Goal: Task Accomplishment & Management: Manage account settings

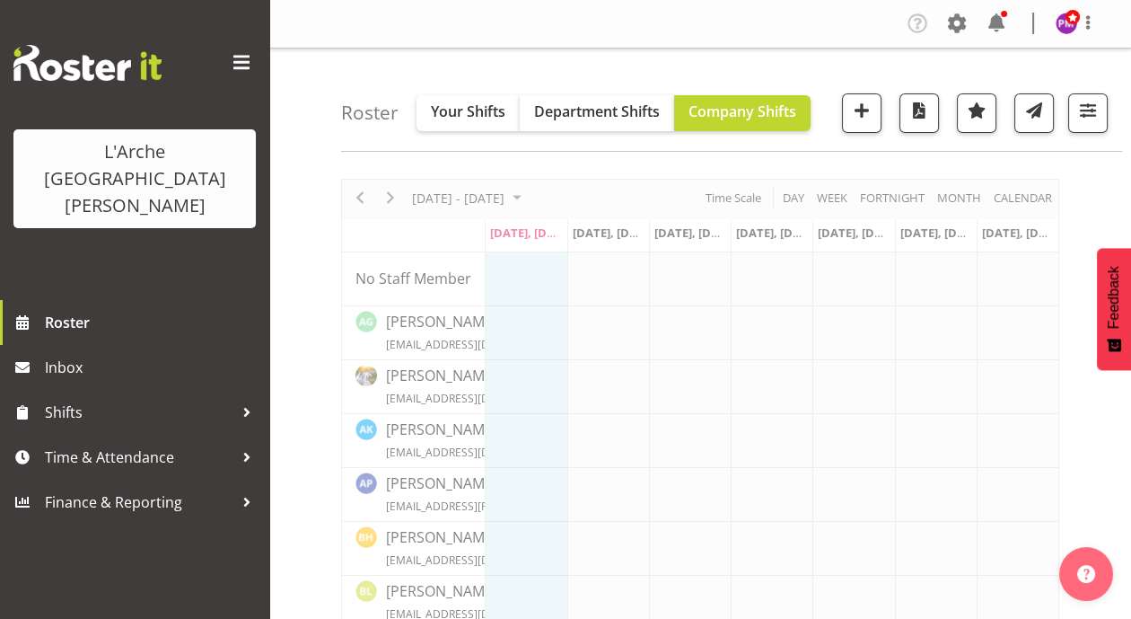
click at [1130, 113] on html "L'Arche Mount [PERSON_NAME] Roster Inbox Shifts Time & Attendance Finance & Rep…" at bounding box center [565, 309] width 1131 height 619
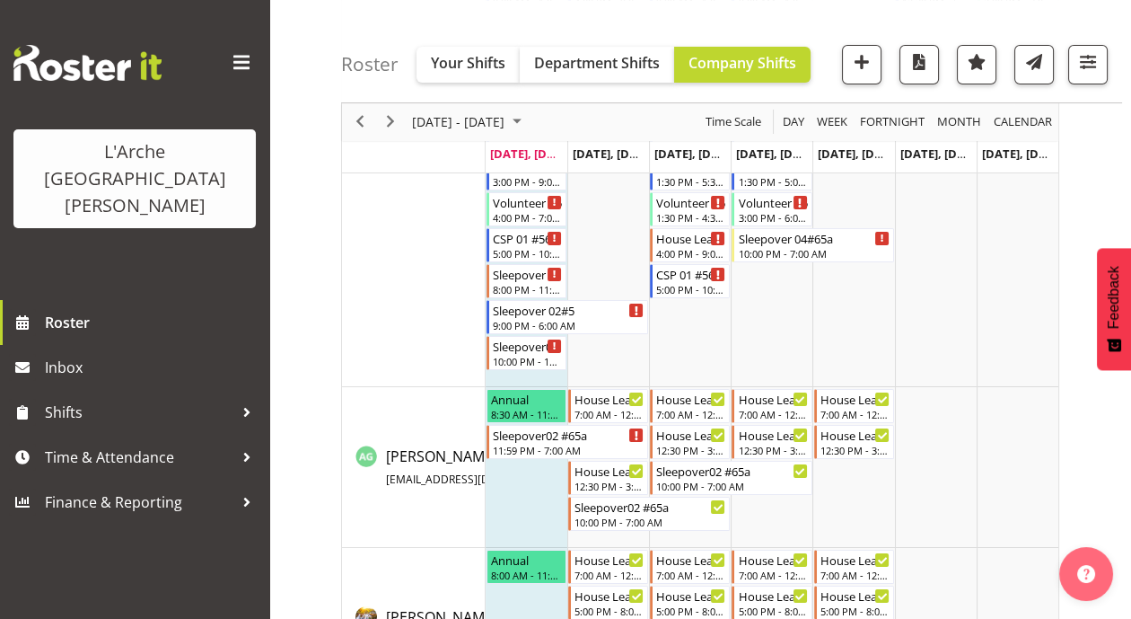
scroll to position [517, 0]
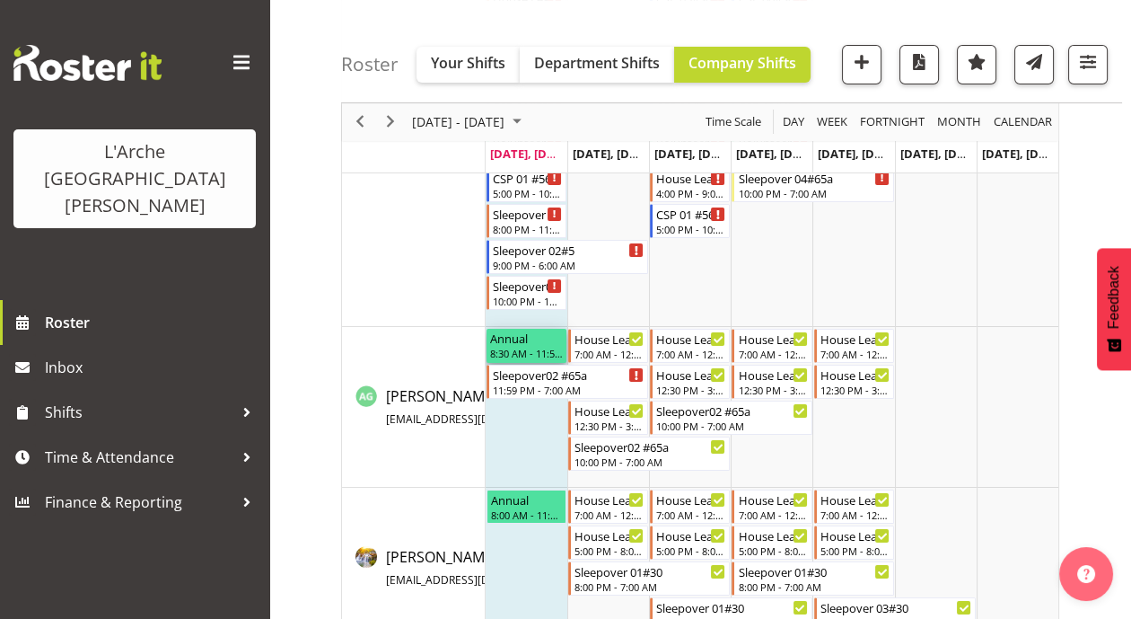
click at [544, 347] on div "8:30 AM - 11:59 PM" at bounding box center [526, 353] width 73 height 14
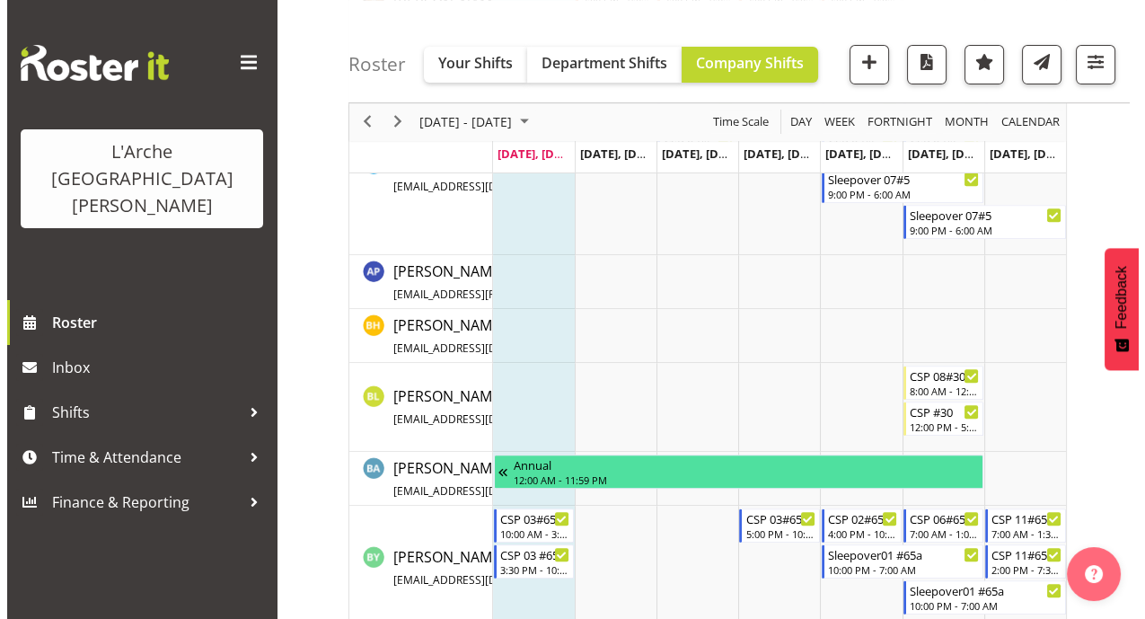
scroll to position [664, 0]
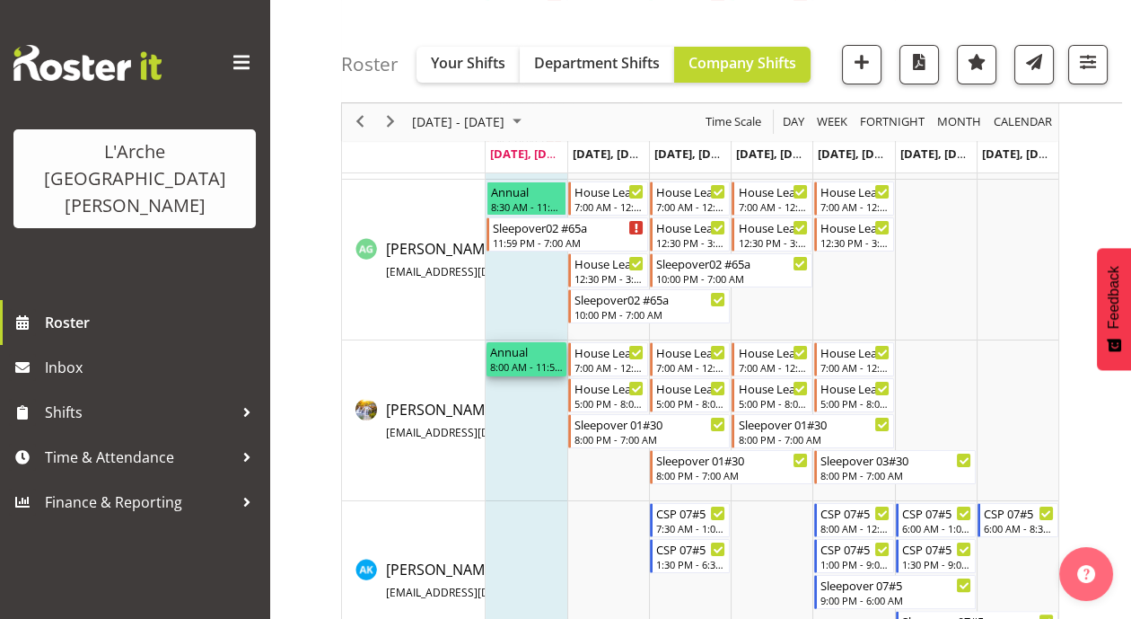
click at [524, 359] on div "8:00 AM - 11:59 PM" at bounding box center [526, 366] width 73 height 14
click at [637, 222] on div "Timeline Week of September 29, 2025" at bounding box center [636, 226] width 13 height 13
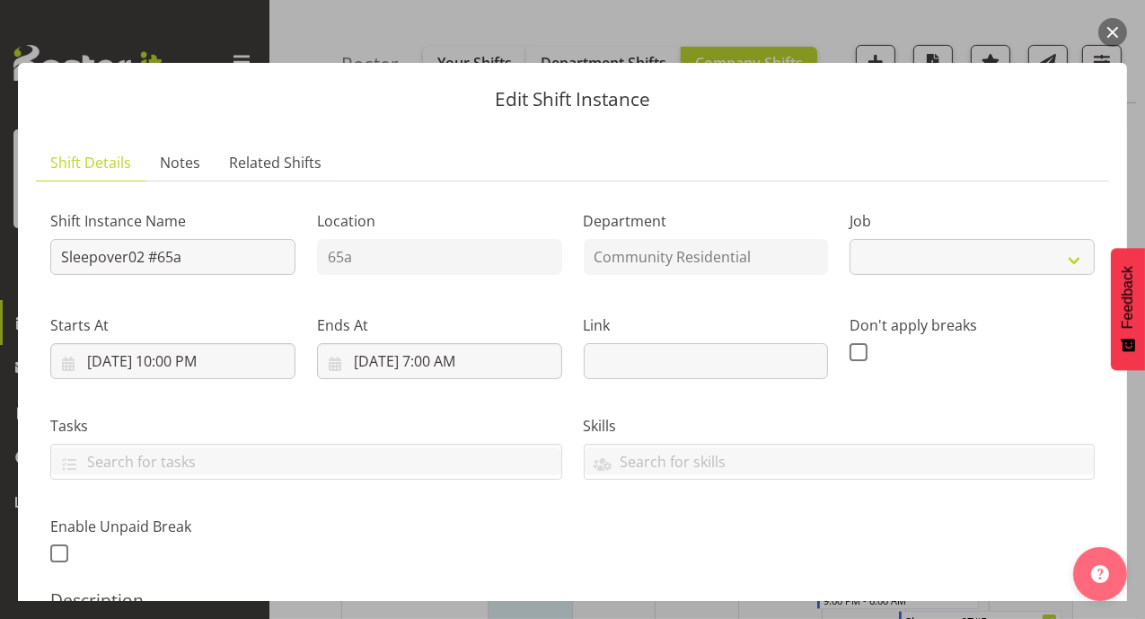
select select "1"
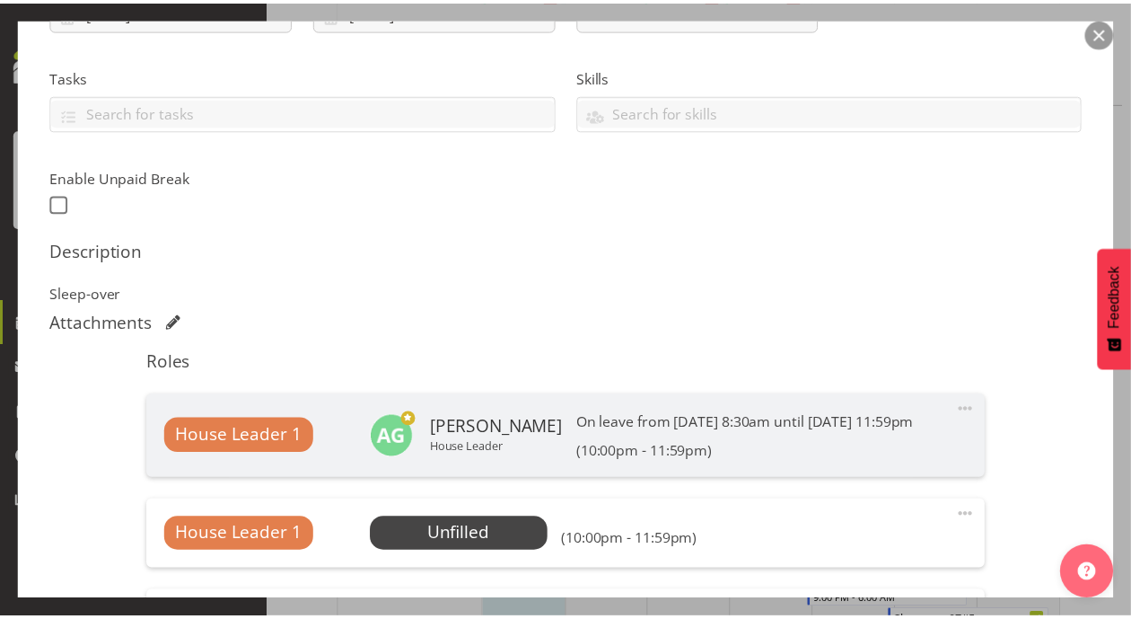
scroll to position [358, 0]
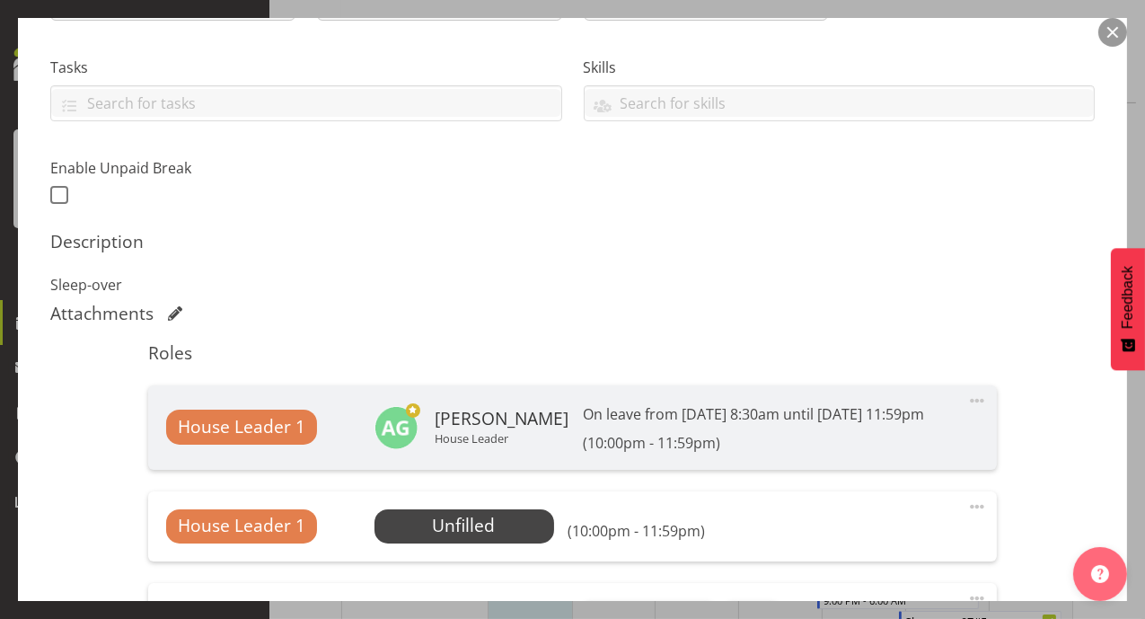
click at [1106, 28] on button "button" at bounding box center [1112, 32] width 29 height 29
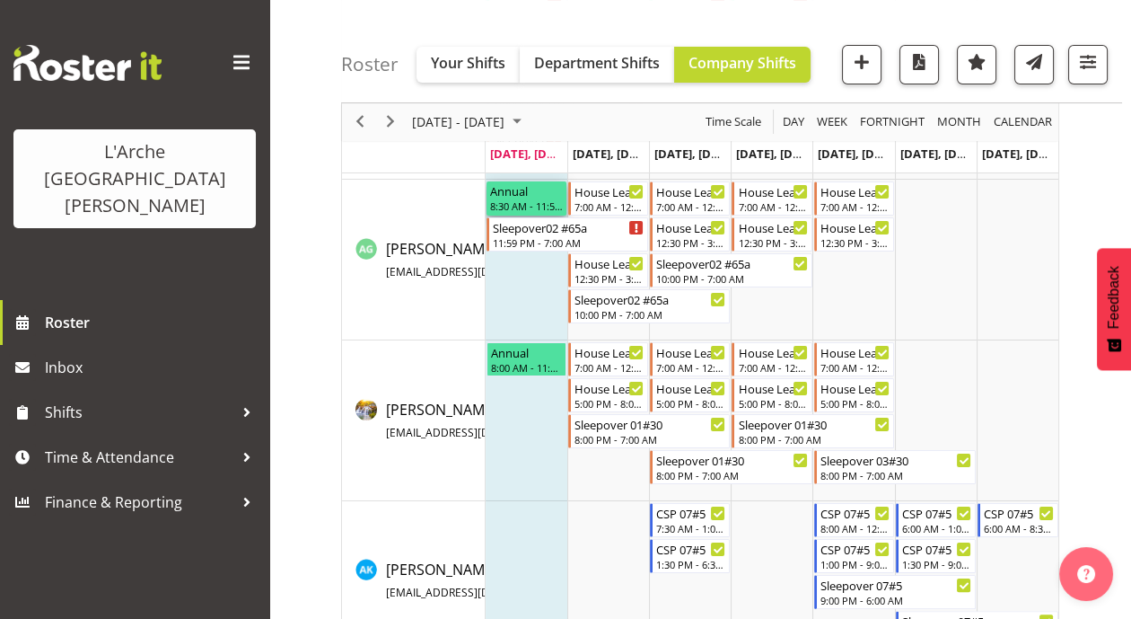
click at [520, 205] on div "8:30 AM - 11:59 PM" at bounding box center [526, 205] width 73 height 14
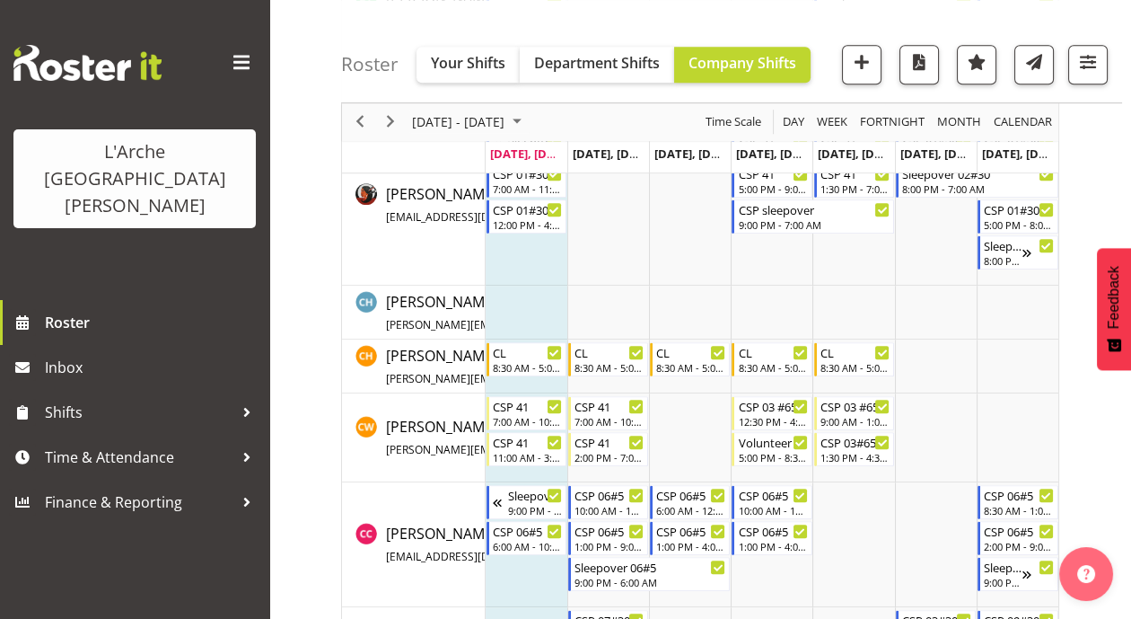
scroll to position [1634, 0]
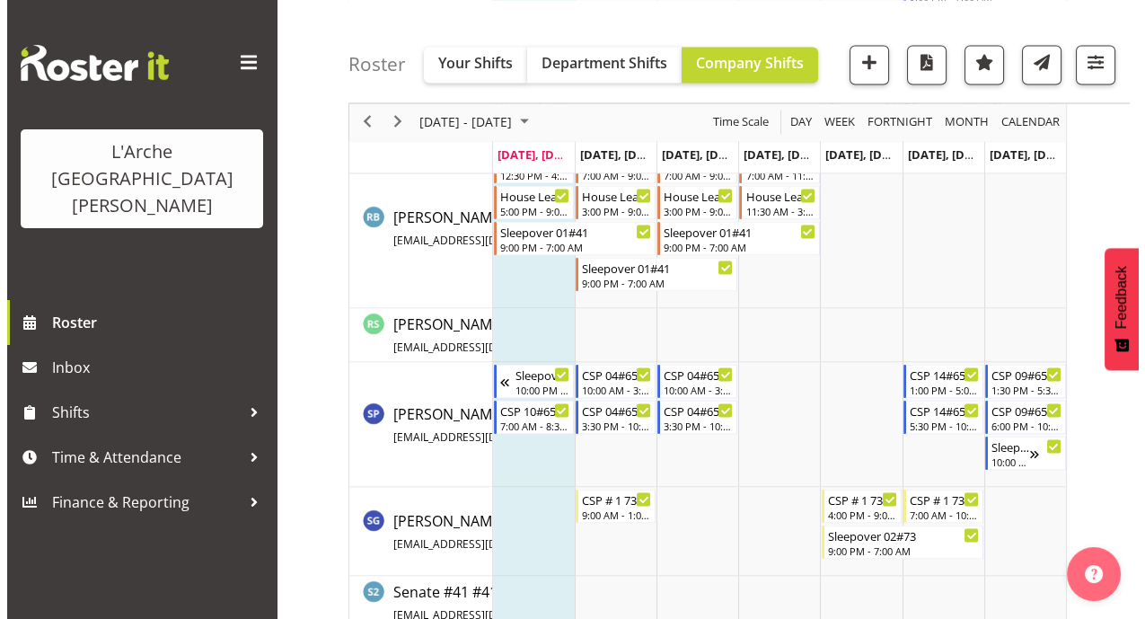
scroll to position [5028, 0]
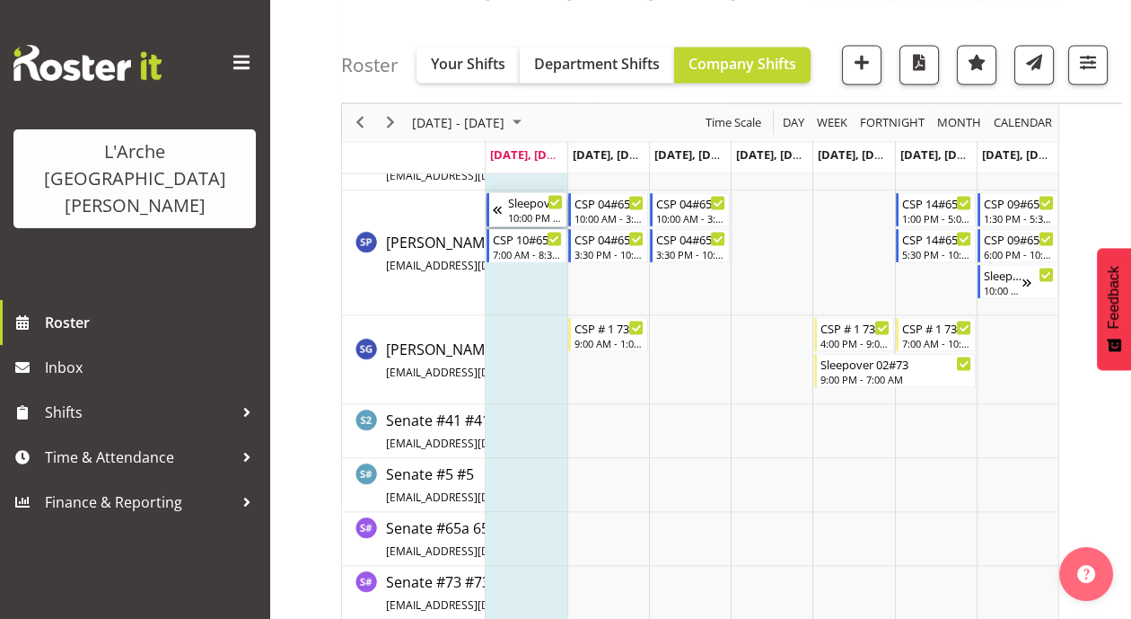
click at [524, 206] on div "Sleepover 03 #65a" at bounding box center [535, 202] width 55 height 18
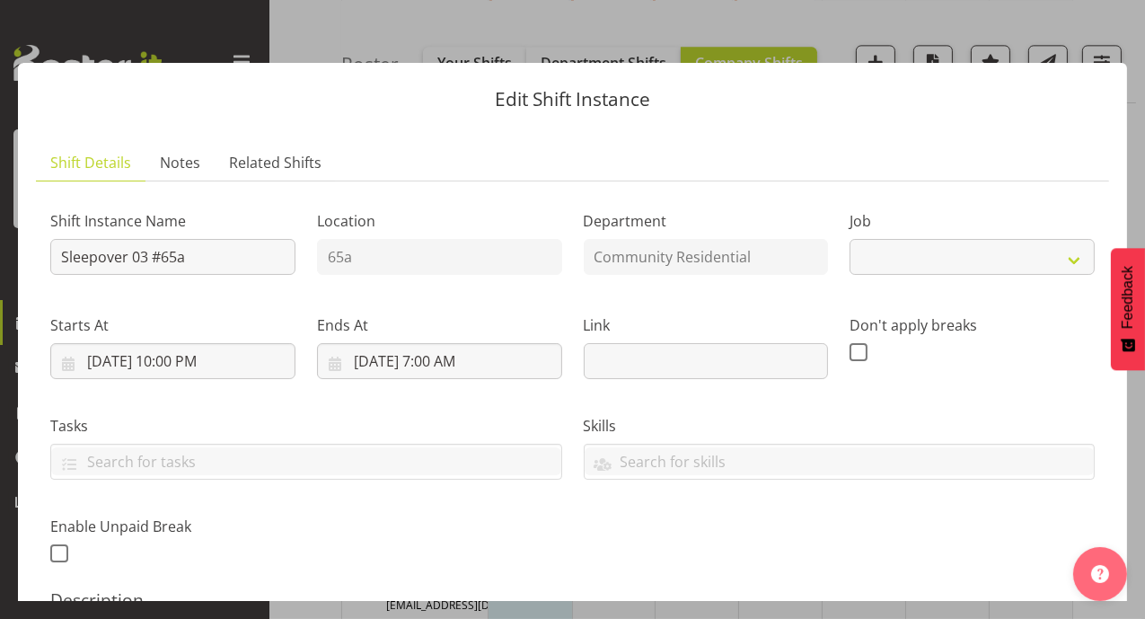
select select "2"
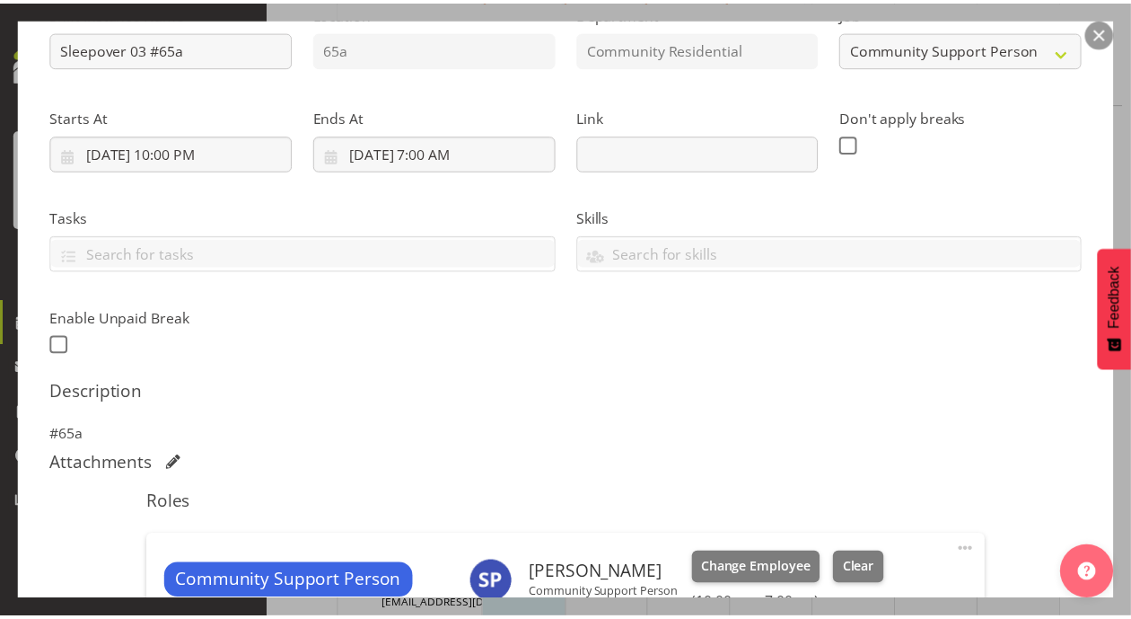
scroll to position [205, 0]
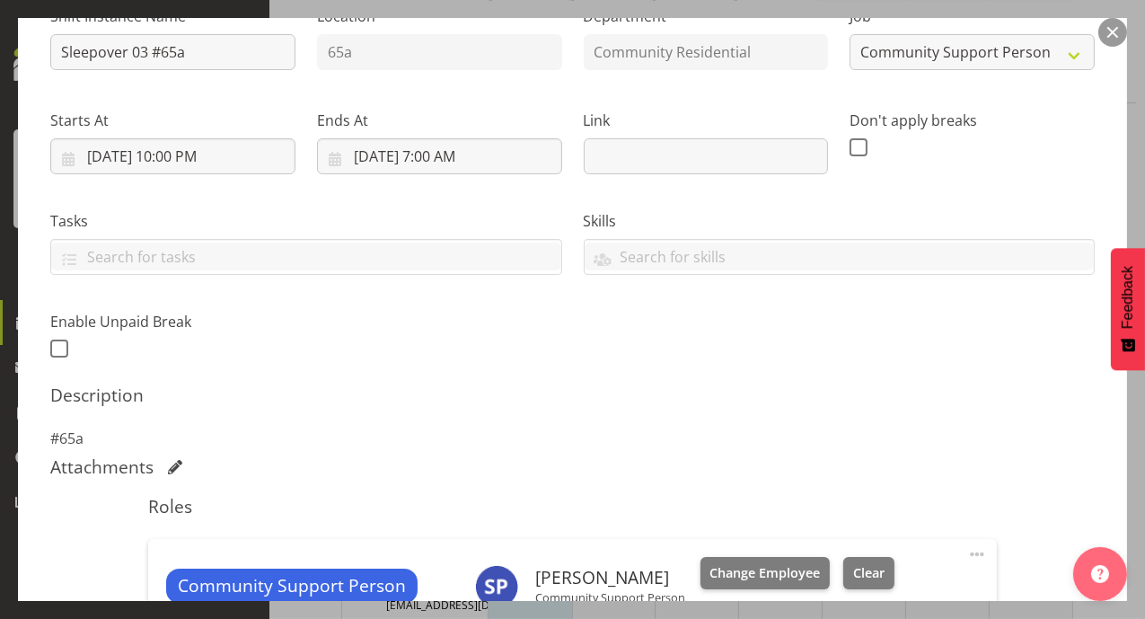
click at [1115, 23] on button "button" at bounding box center [1112, 32] width 29 height 29
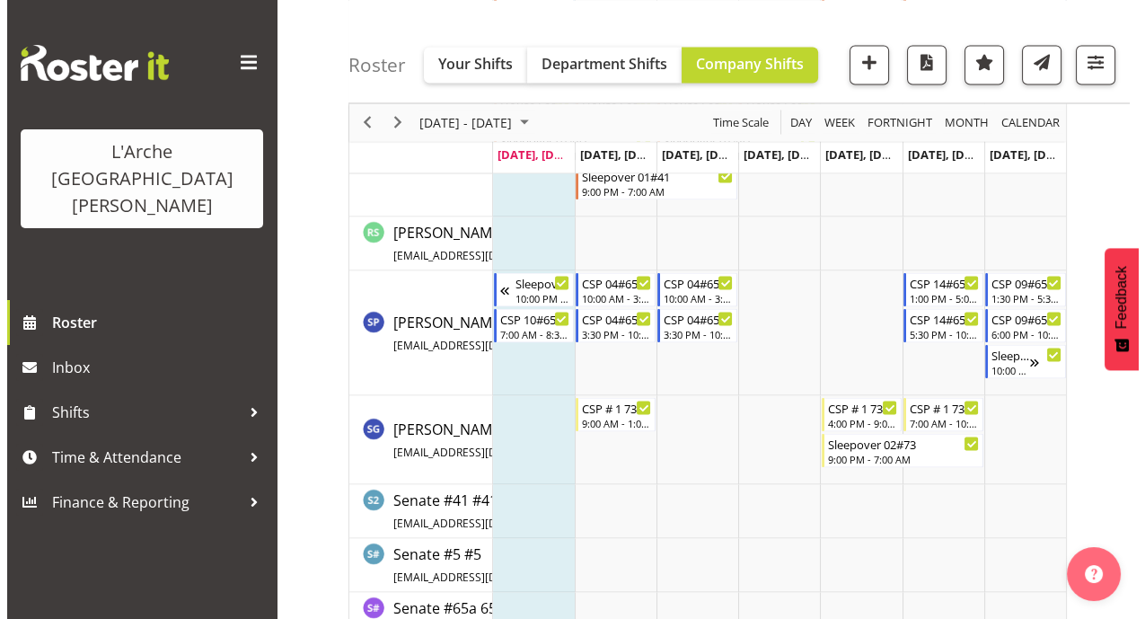
scroll to position [4920, 0]
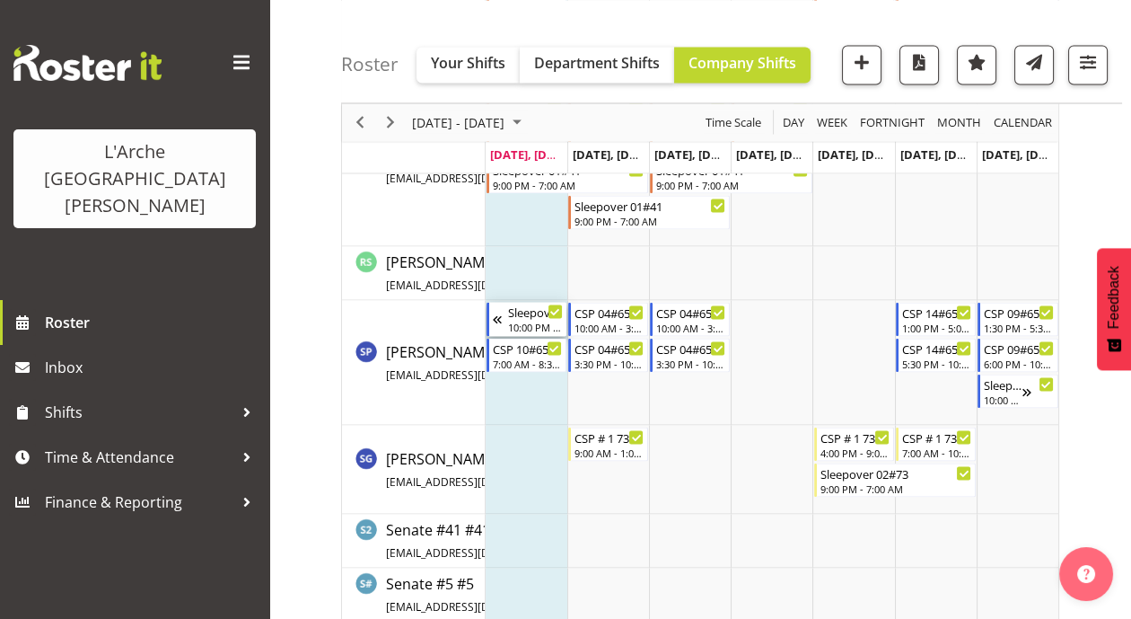
click at [520, 315] on div "Sleepover 03 #65a" at bounding box center [535, 311] width 55 height 18
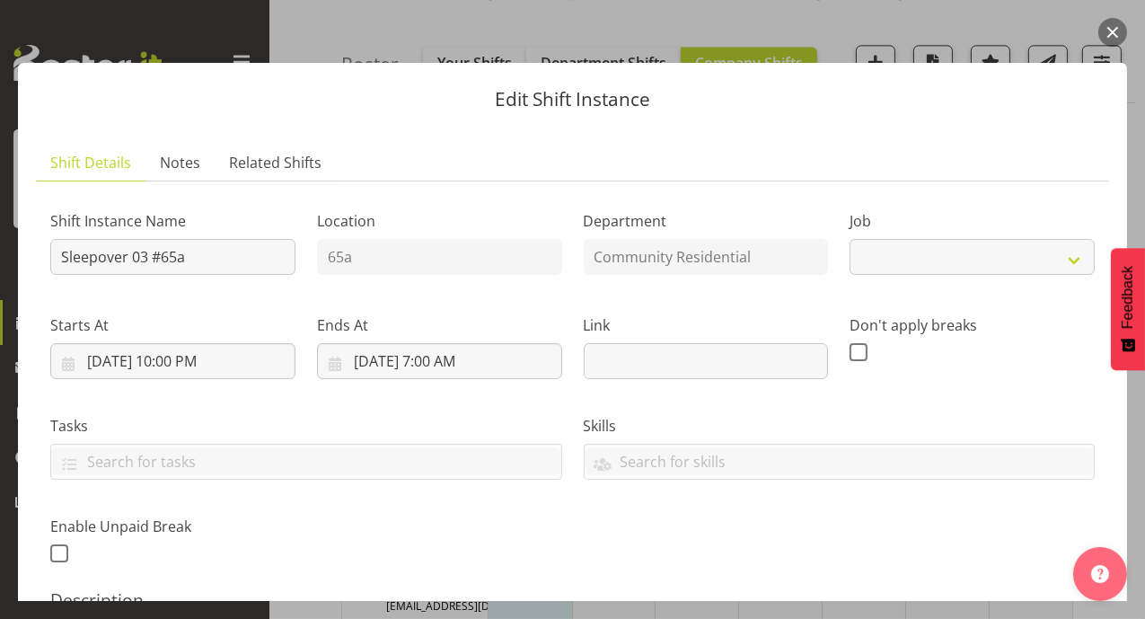
select select "2"
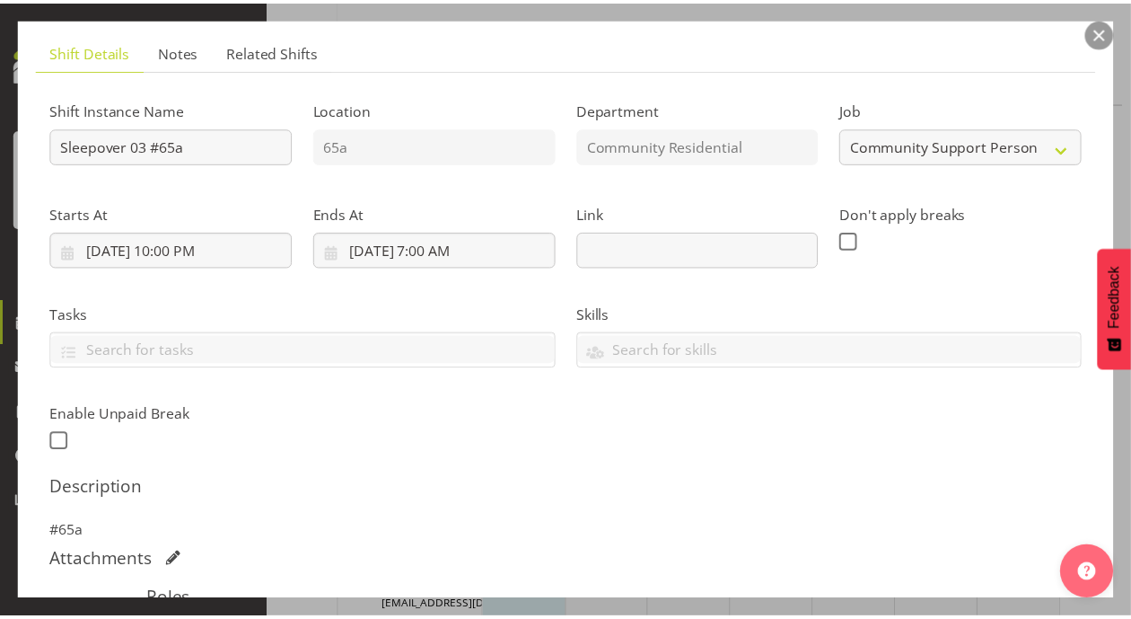
scroll to position [122, 0]
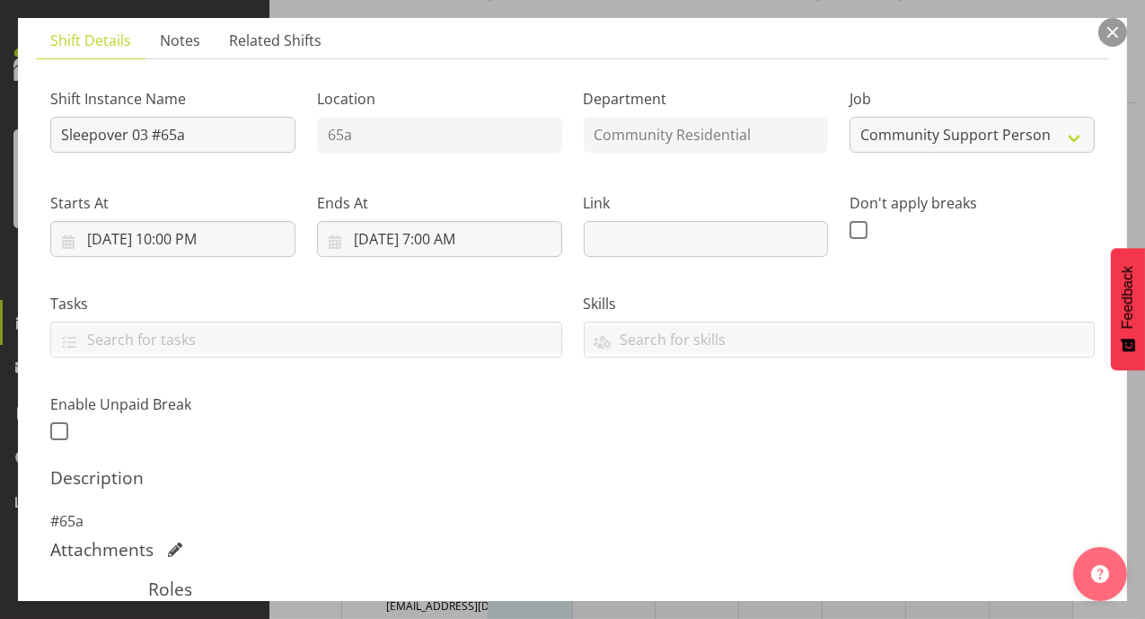
click at [1113, 29] on button "button" at bounding box center [1112, 32] width 29 height 29
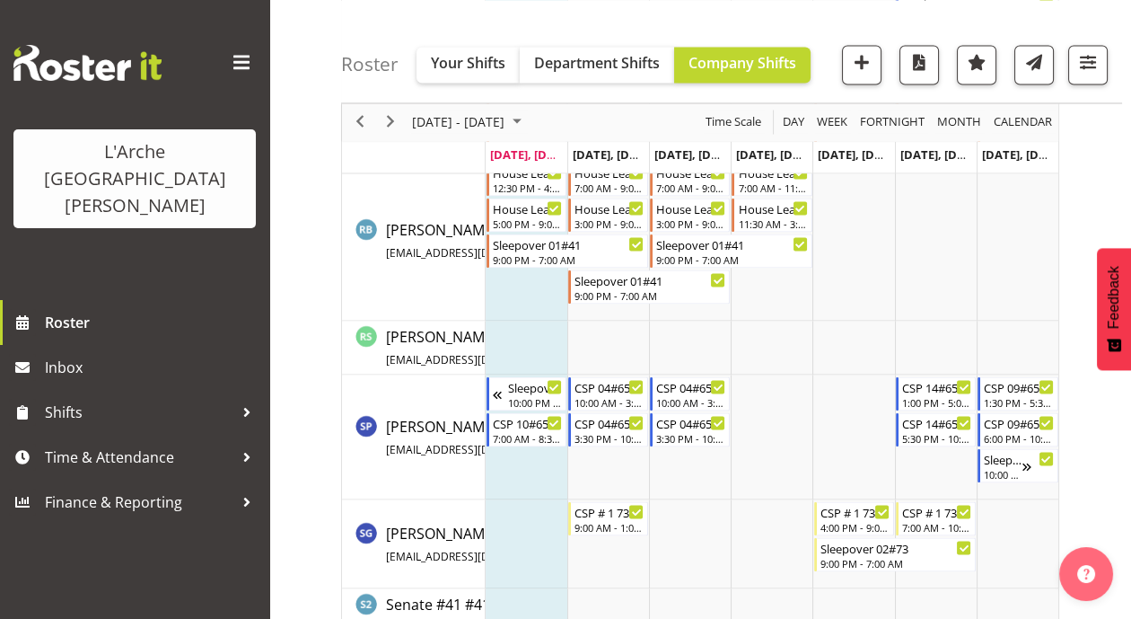
scroll to position [4861, 0]
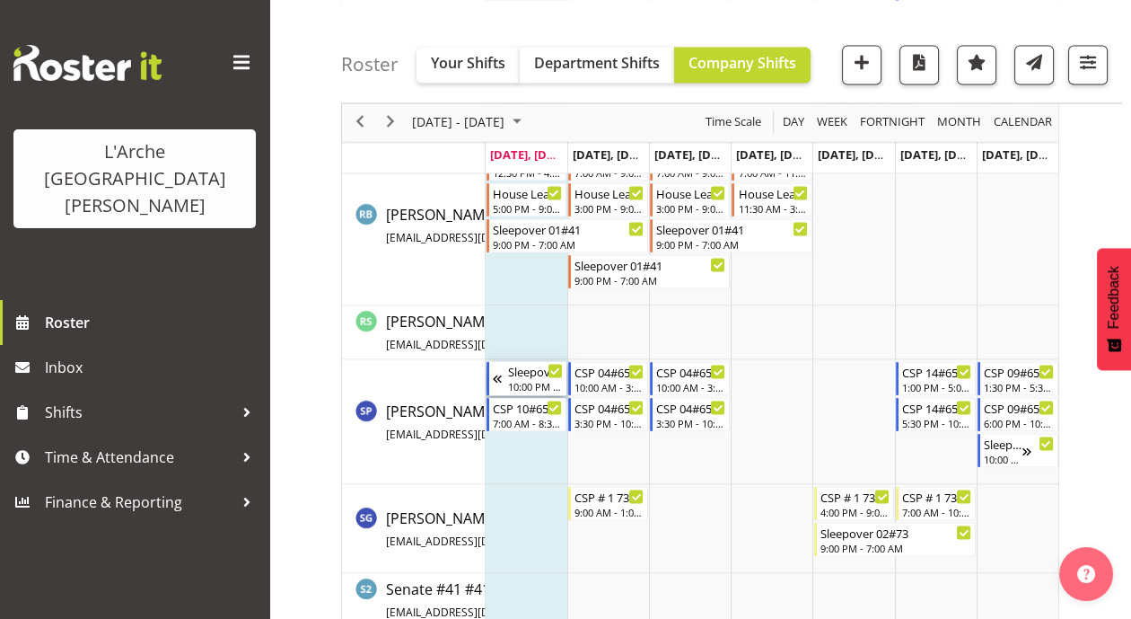
click at [515, 361] on div "Sleepover 03 #65a" at bounding box center [535, 370] width 55 height 18
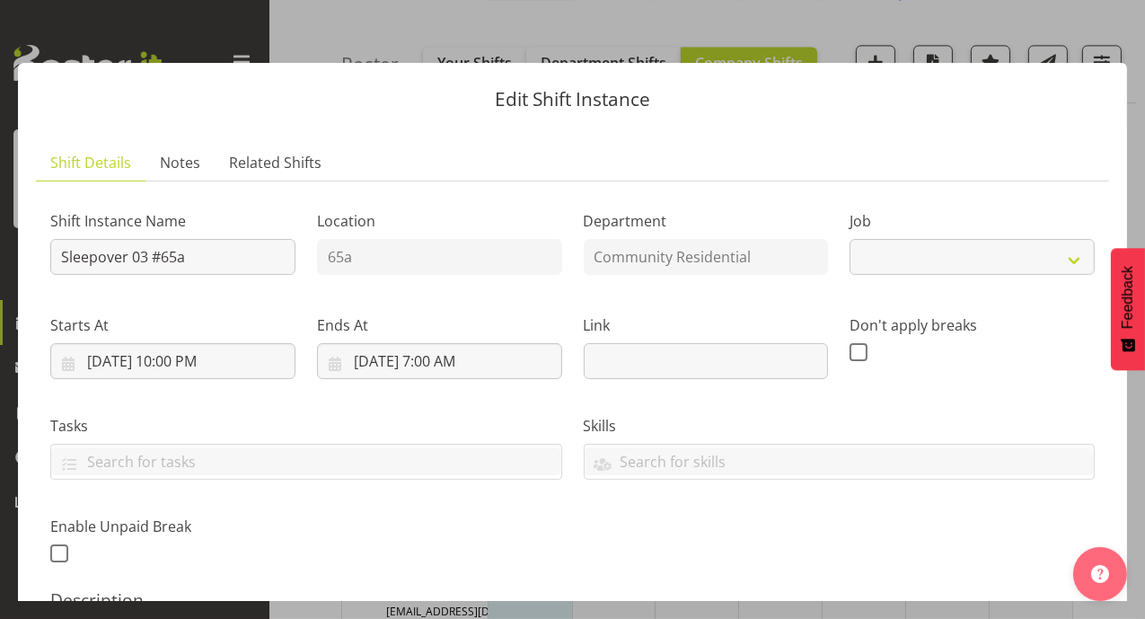
select select "2"
click at [1120, 30] on button "button" at bounding box center [1112, 32] width 29 height 29
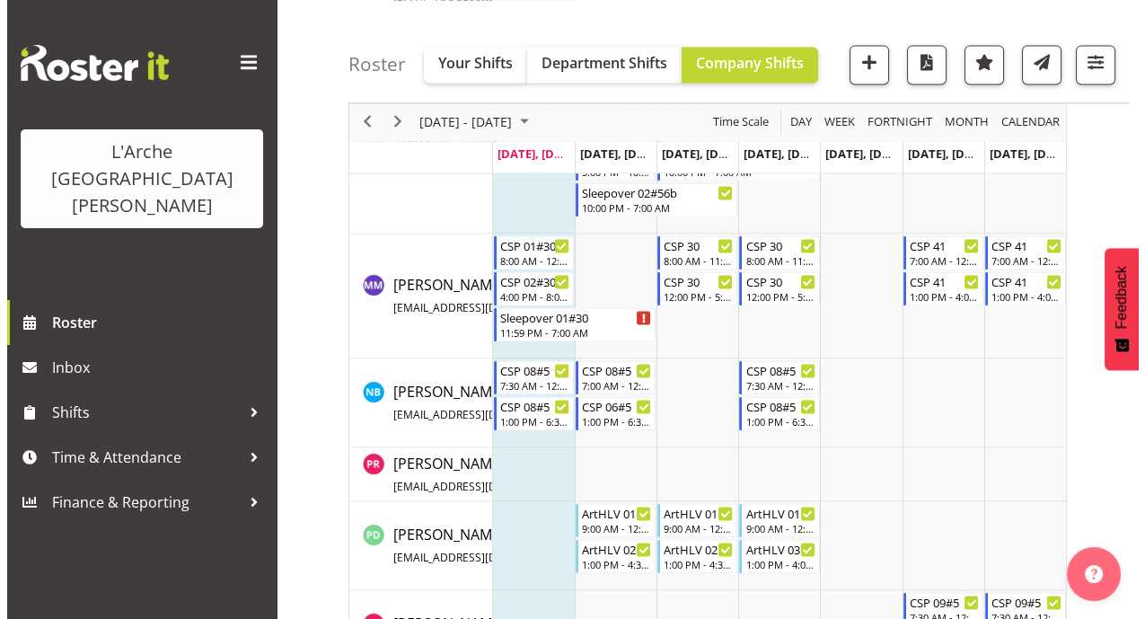
scroll to position [3983, 0]
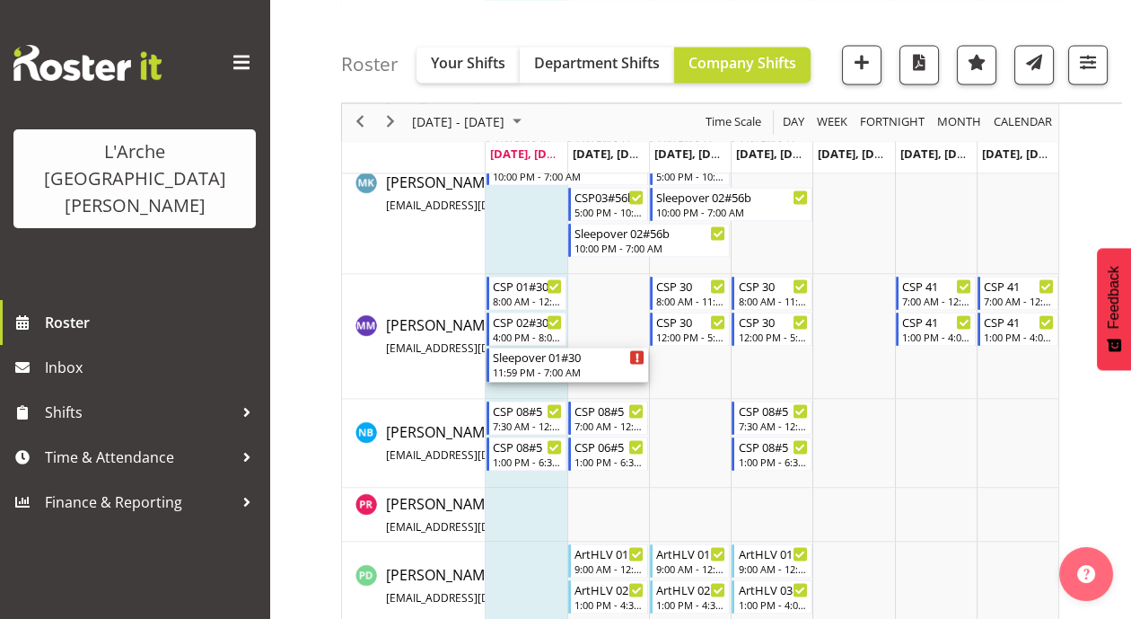
click at [636, 353] on icon "Timeline Week of September 29, 2025" at bounding box center [638, 357] width 4 height 9
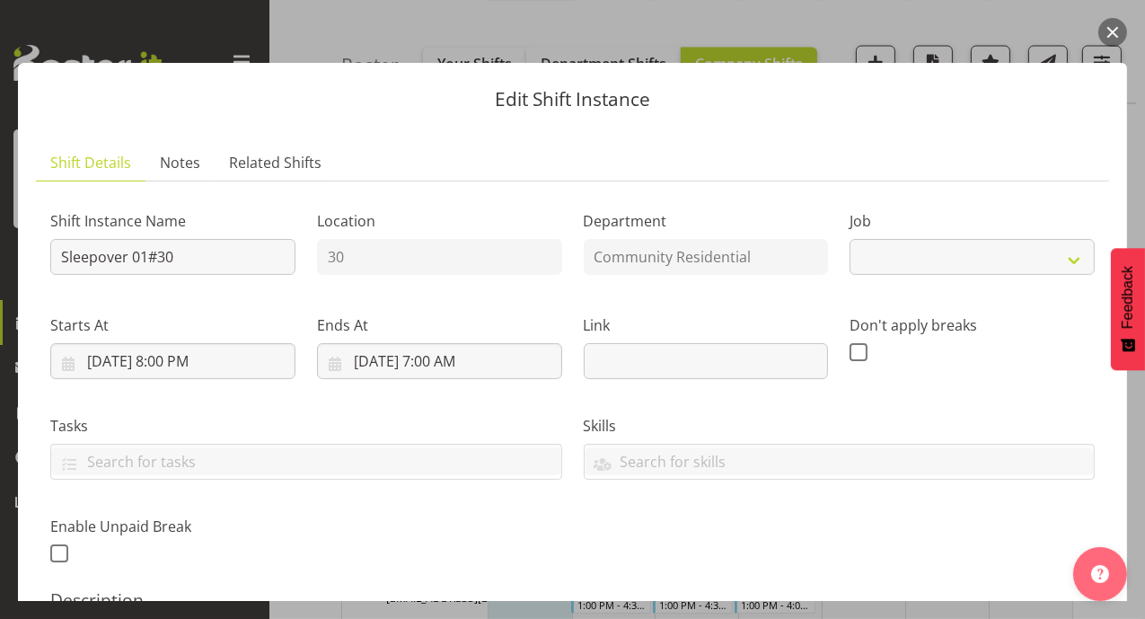
select select "2"
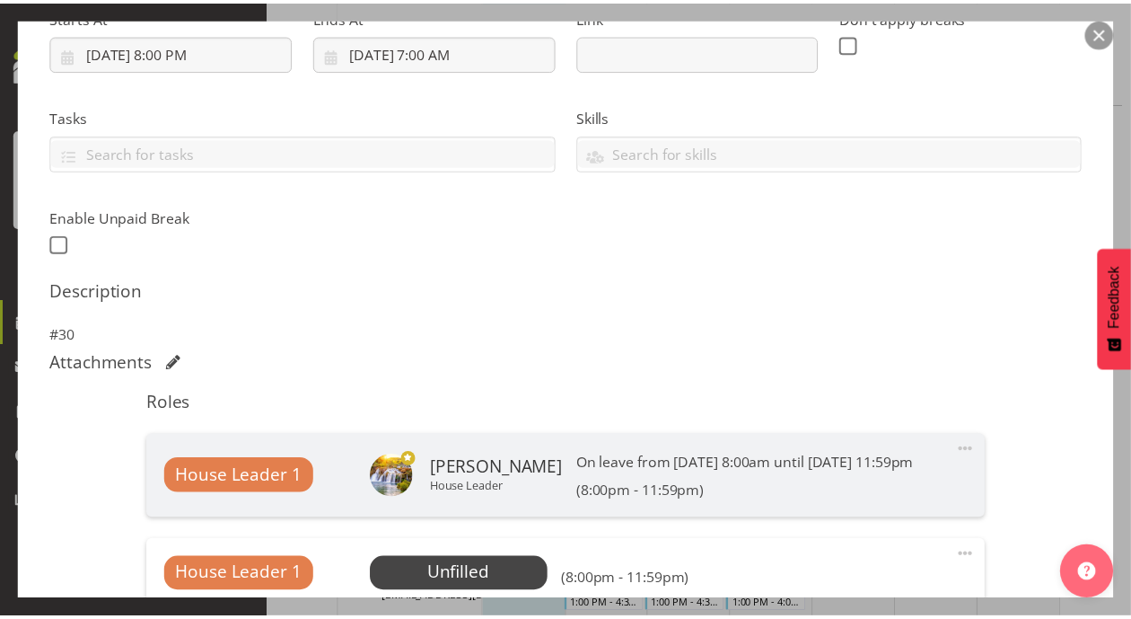
scroll to position [250, 0]
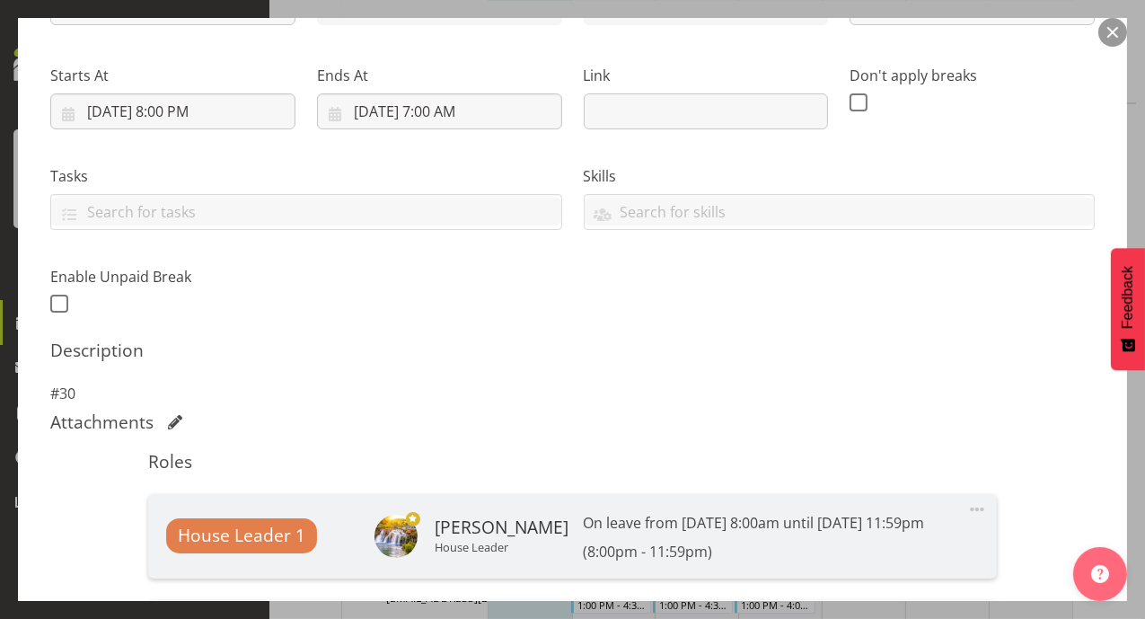
click at [1117, 27] on button "button" at bounding box center [1112, 32] width 29 height 29
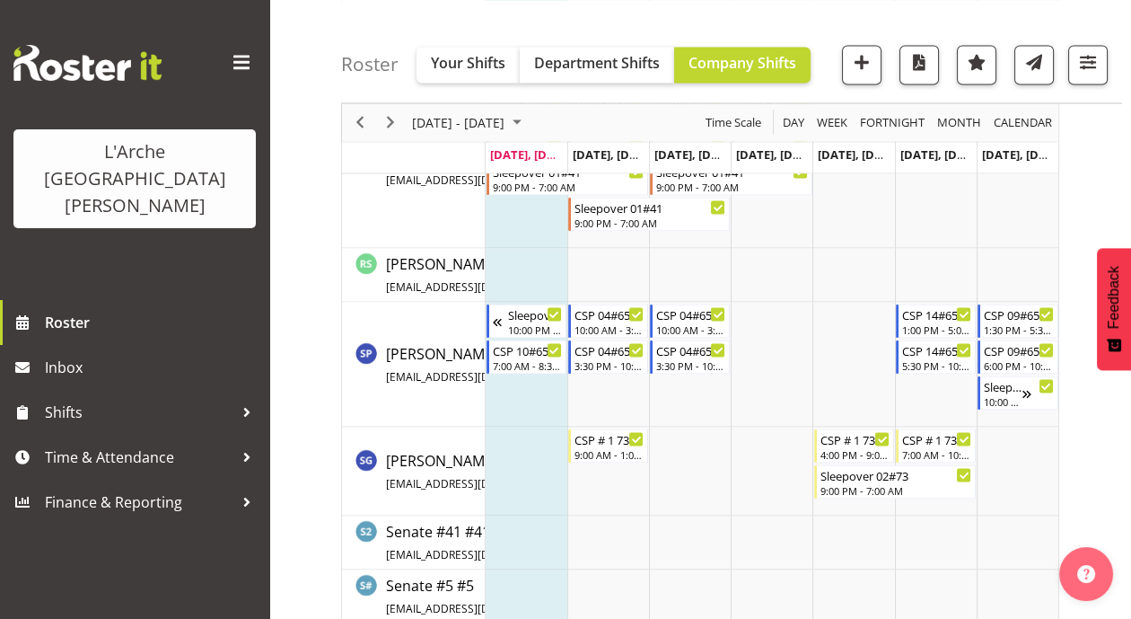
scroll to position [4913, 0]
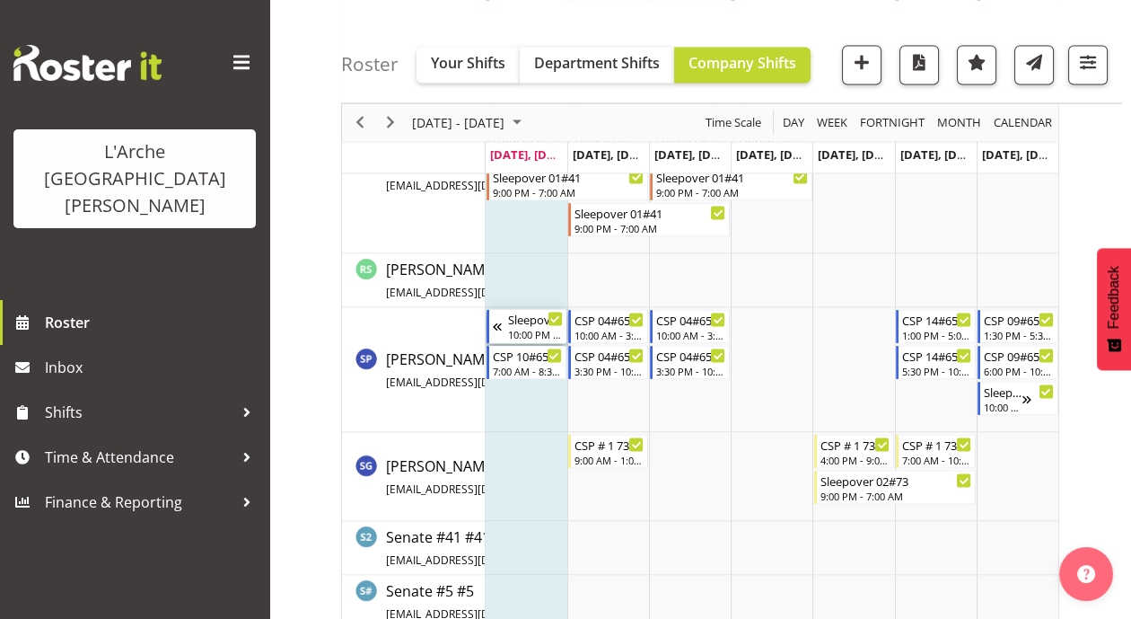
click at [527, 326] on div "10:00 PM - 7:00 AM" at bounding box center [535, 333] width 55 height 14
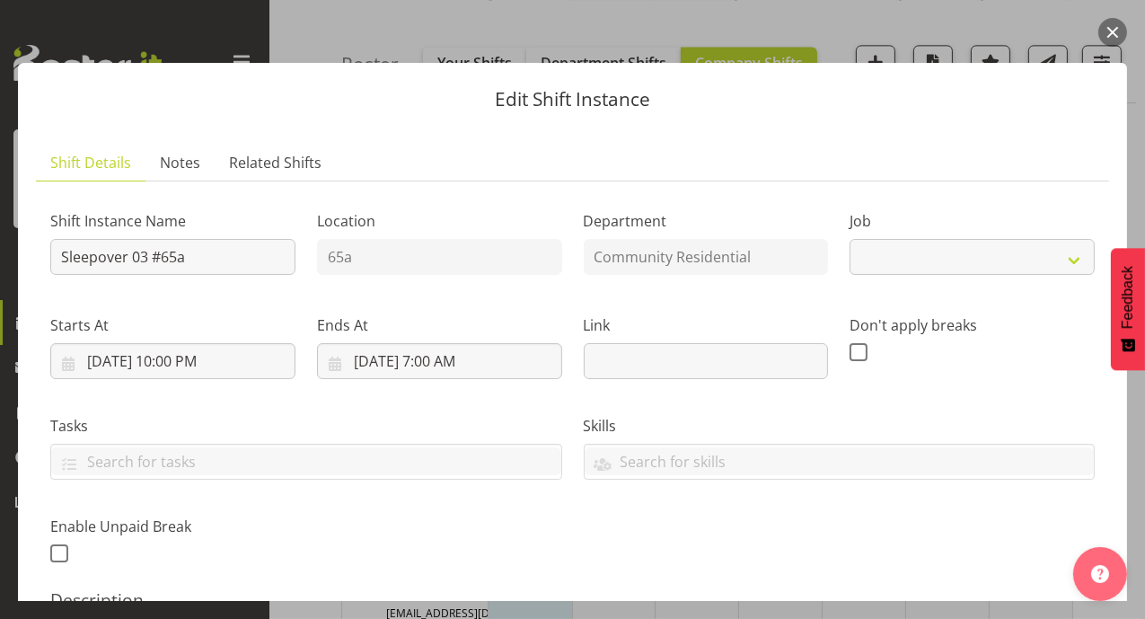
select select "2"
click at [1111, 33] on button "button" at bounding box center [1112, 32] width 29 height 29
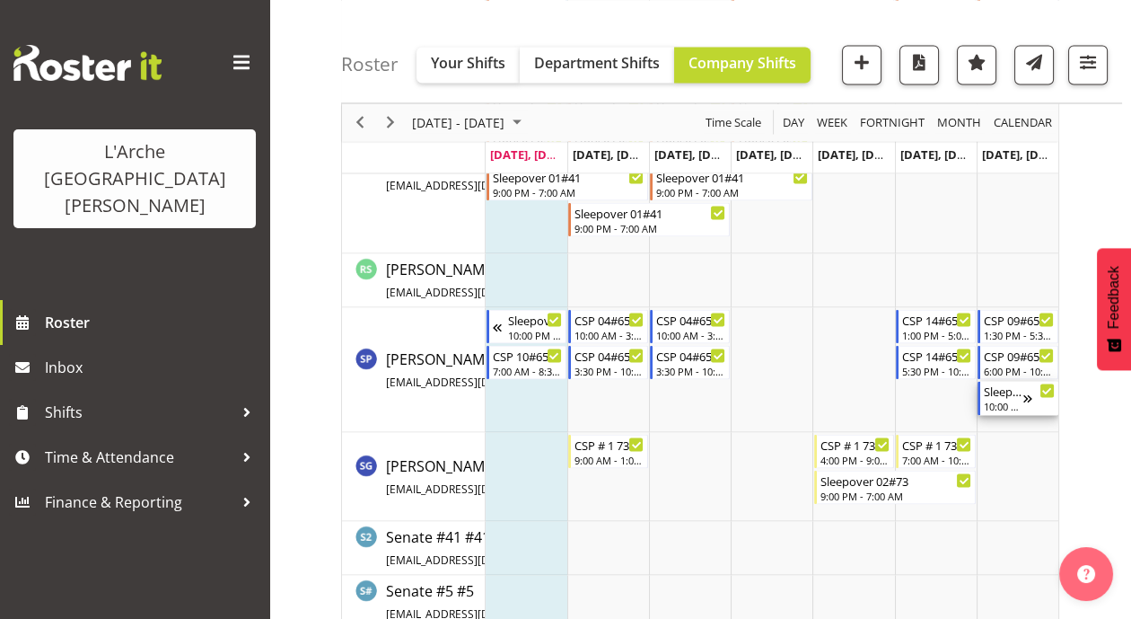
click at [1012, 400] on div "10:00 PM - 7:00 AM" at bounding box center [1003, 405] width 39 height 14
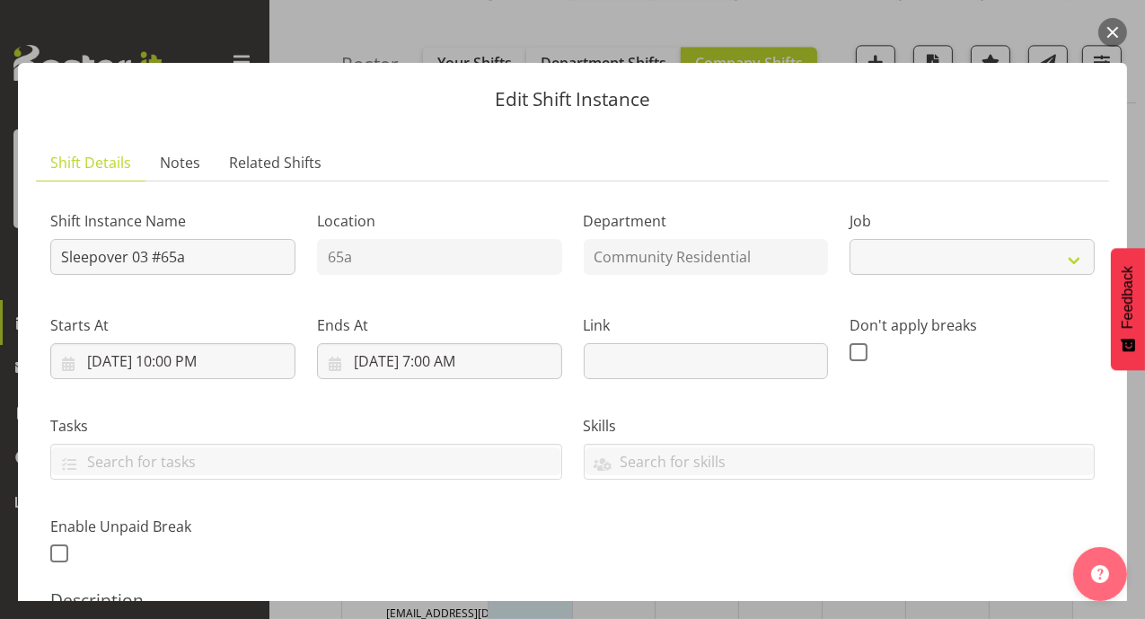
select select "2"
click at [1113, 29] on button "button" at bounding box center [1112, 32] width 29 height 29
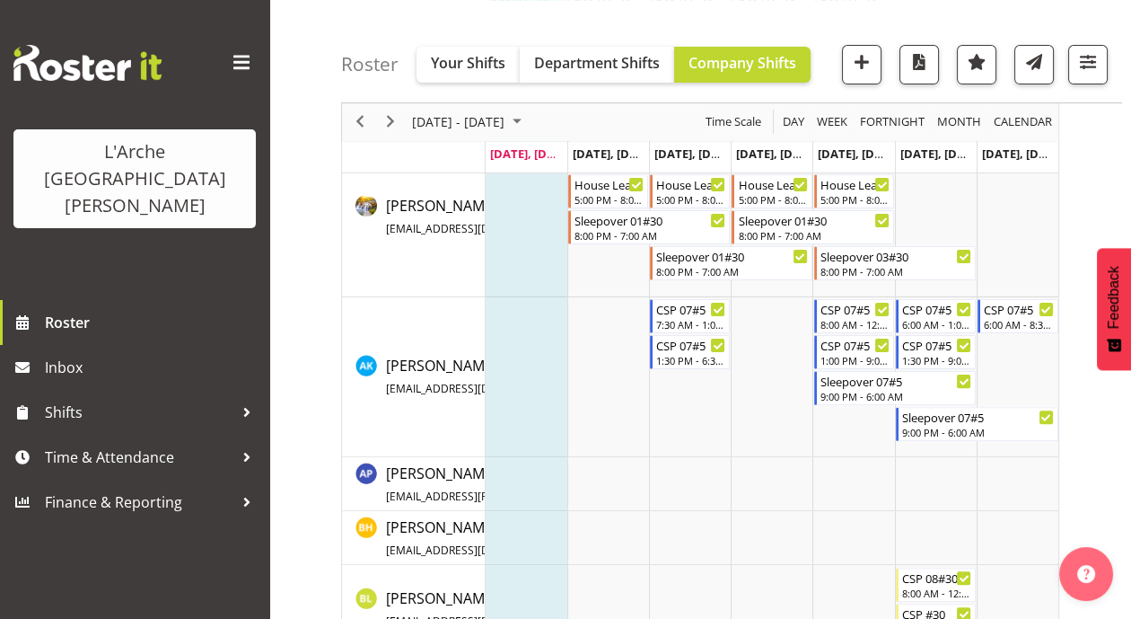
scroll to position [803, 0]
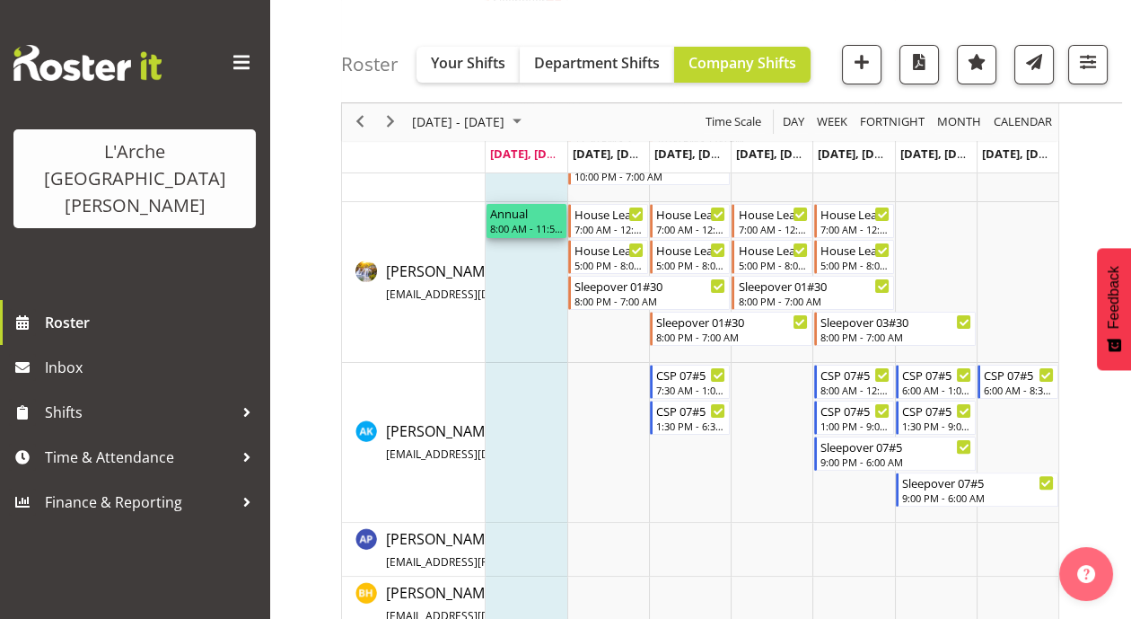
click at [523, 216] on div "Annual" at bounding box center [526, 213] width 73 height 18
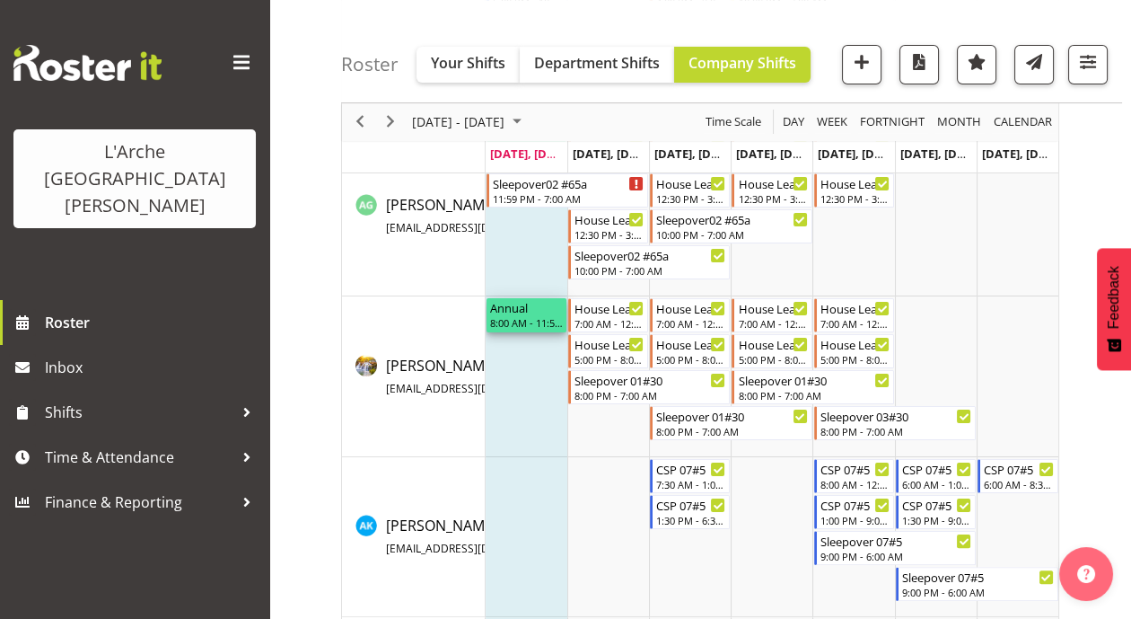
scroll to position [608, 0]
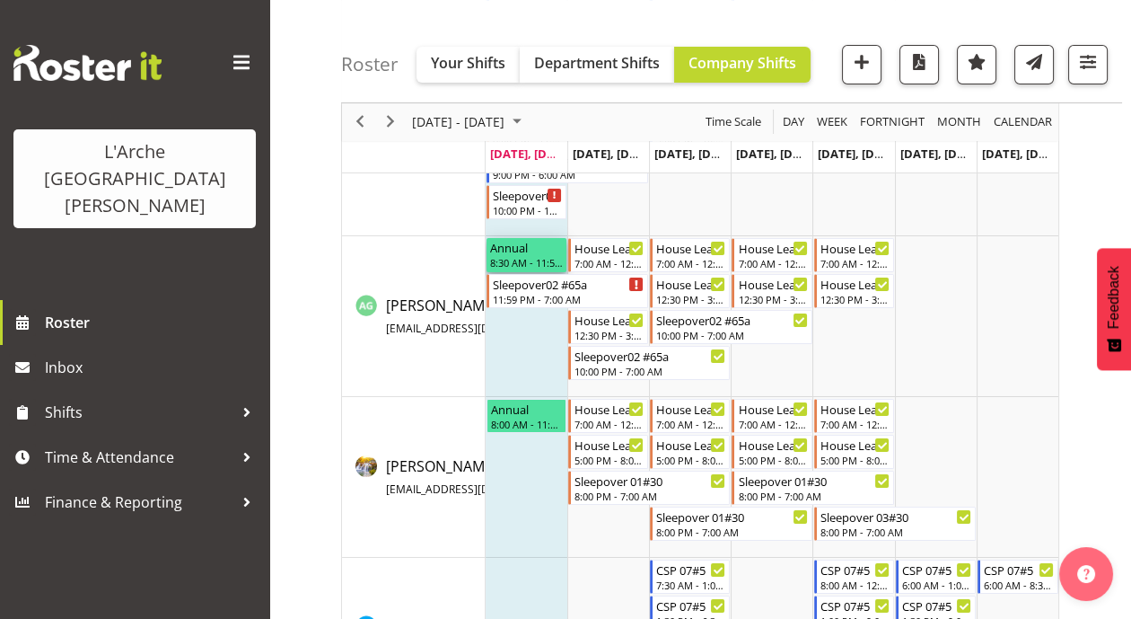
click at [523, 242] on div "Annual" at bounding box center [526, 247] width 73 height 18
click at [530, 248] on div "Annual" at bounding box center [526, 247] width 73 height 18
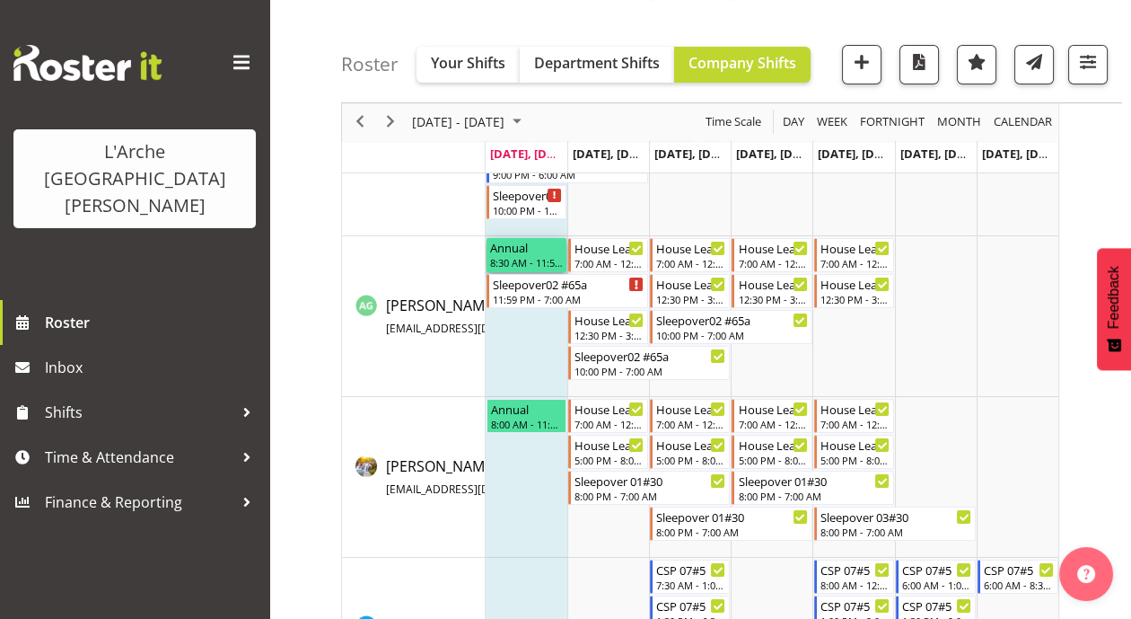
click at [536, 252] on div "Annual" at bounding box center [526, 247] width 73 height 18
click at [521, 419] on div "8:00 AM - 11:59 PM" at bounding box center [526, 423] width 73 height 14
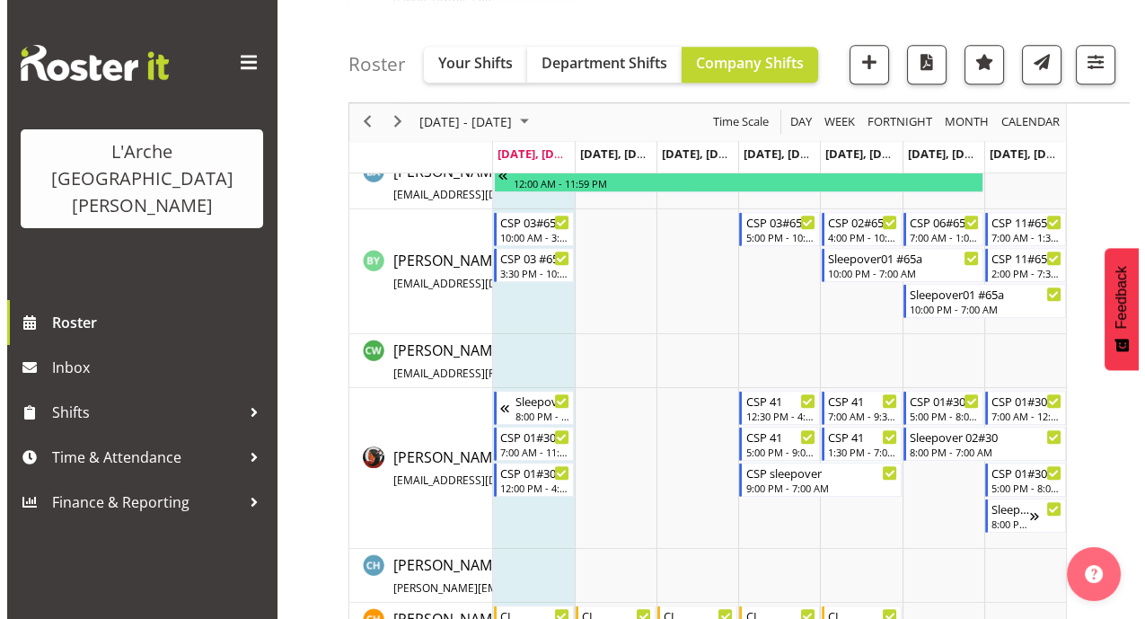
scroll to position [1361, 0]
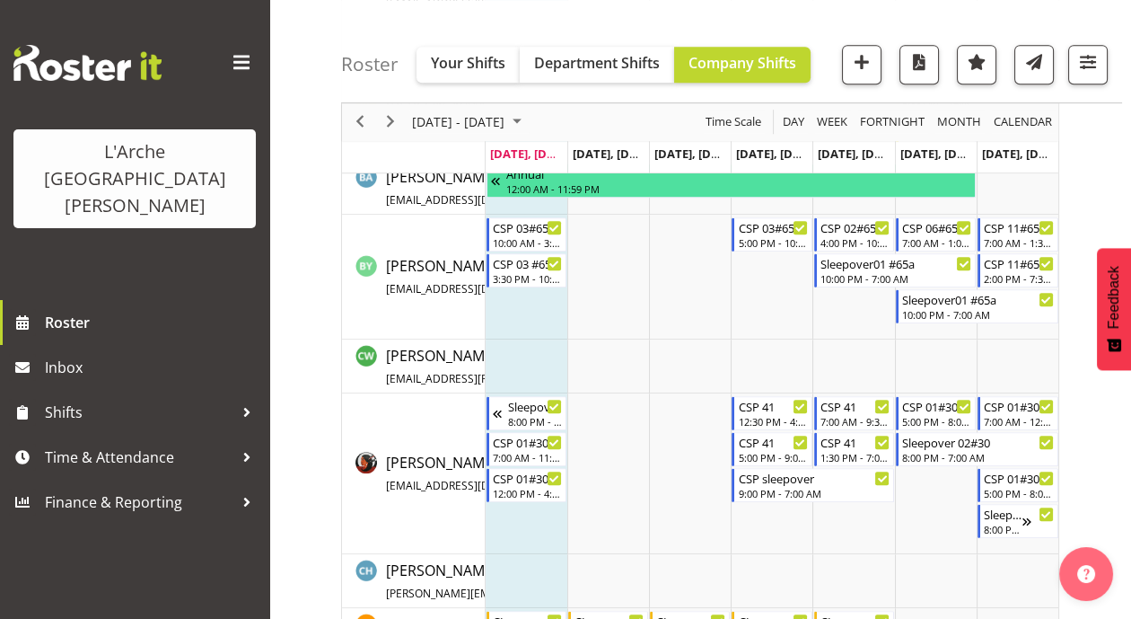
click at [527, 285] on td "Timeline Week of September 29, 2025" at bounding box center [527, 277] width 82 height 125
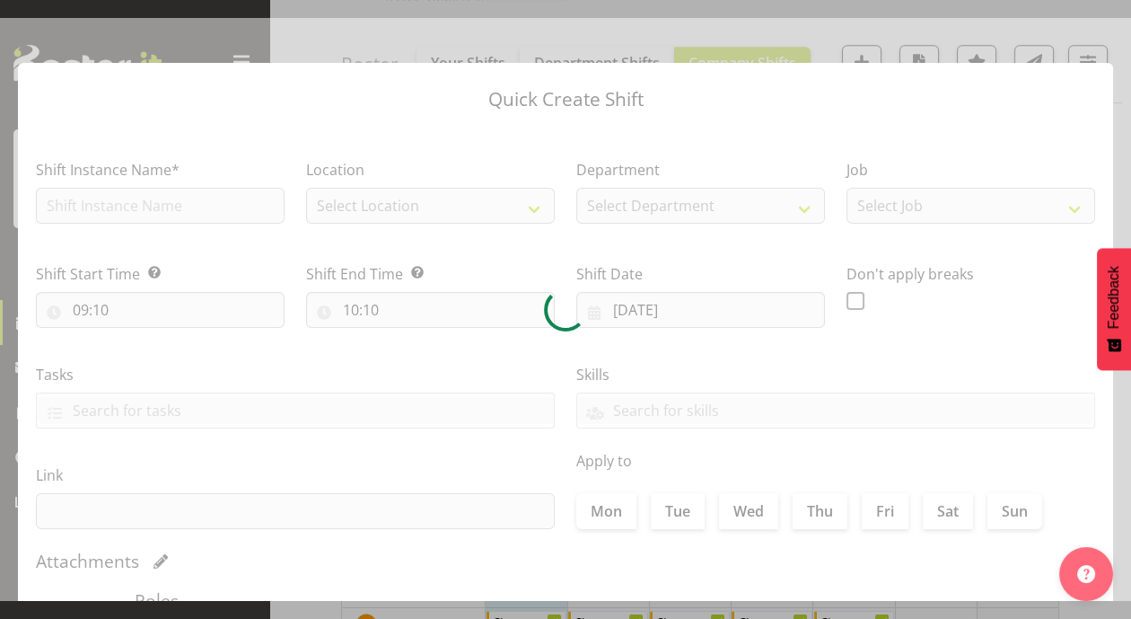
click at [527, 285] on div at bounding box center [565, 309] width 1131 height 583
checkbox input "true"
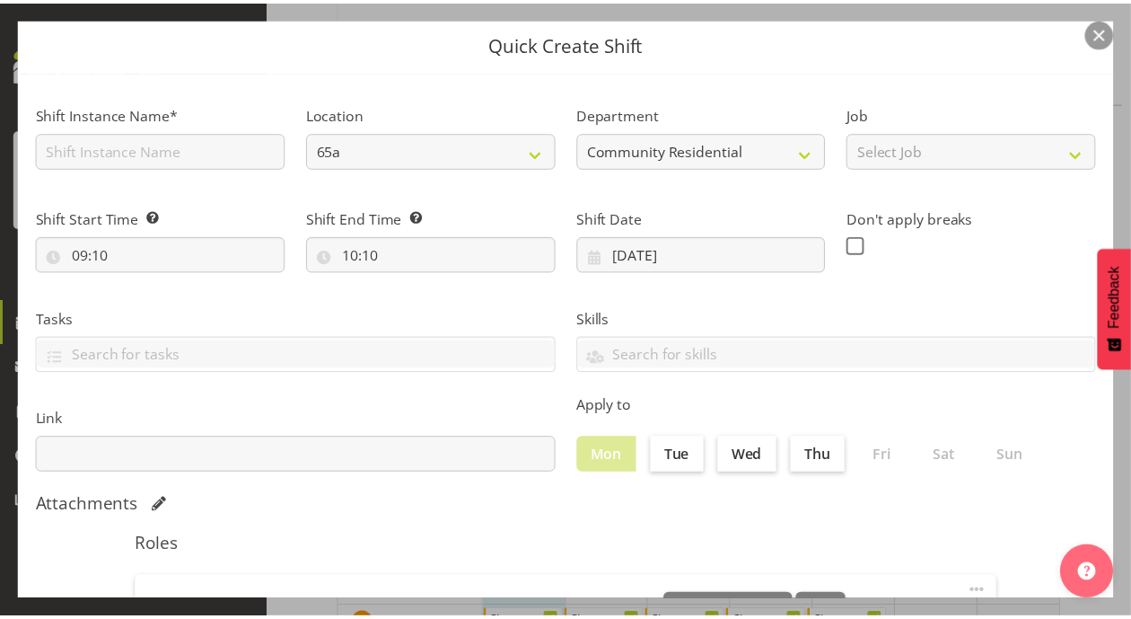
scroll to position [28, 0]
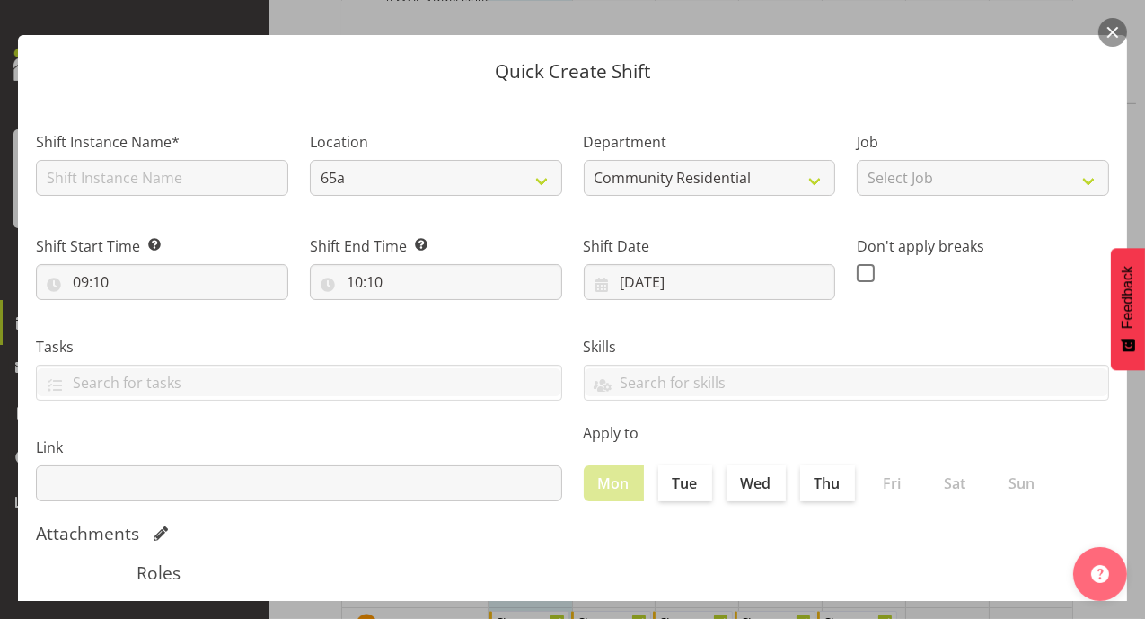
click at [1112, 34] on button "button" at bounding box center [1112, 32] width 29 height 29
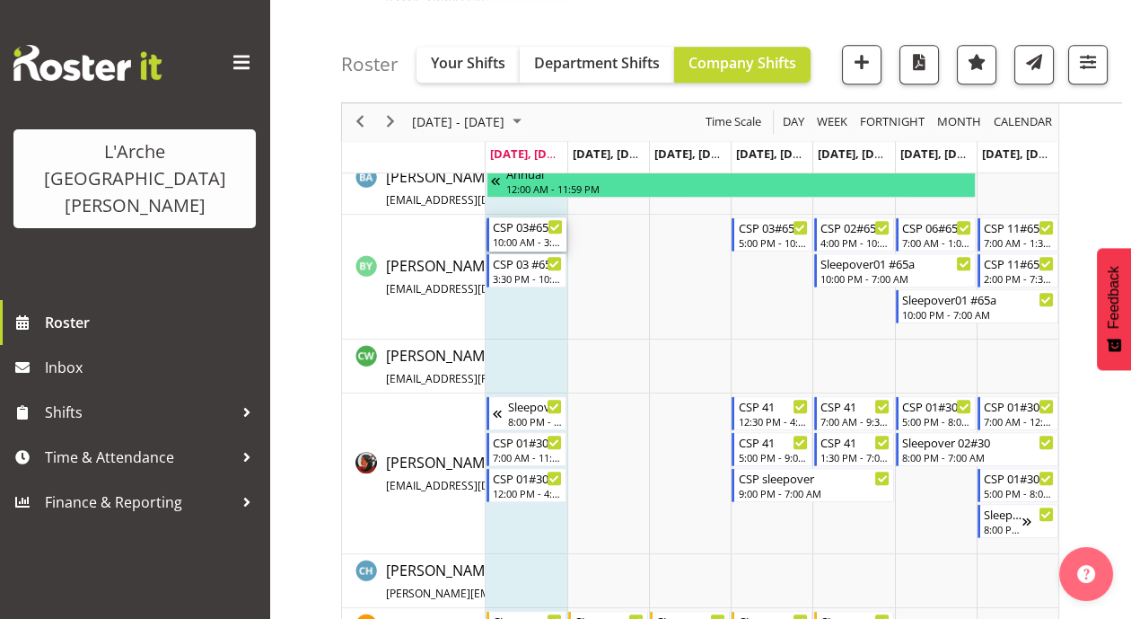
click at [527, 240] on div "10:00 AM - 3:00 PM" at bounding box center [528, 241] width 70 height 14
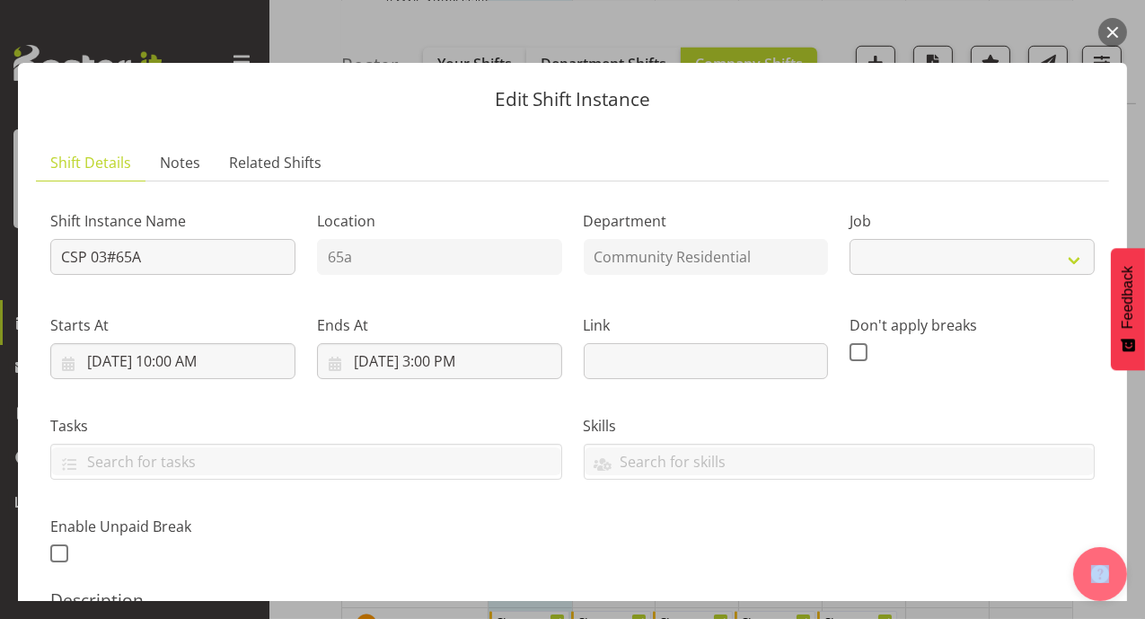
select select "2"
click at [1111, 31] on button "button" at bounding box center [1112, 32] width 29 height 29
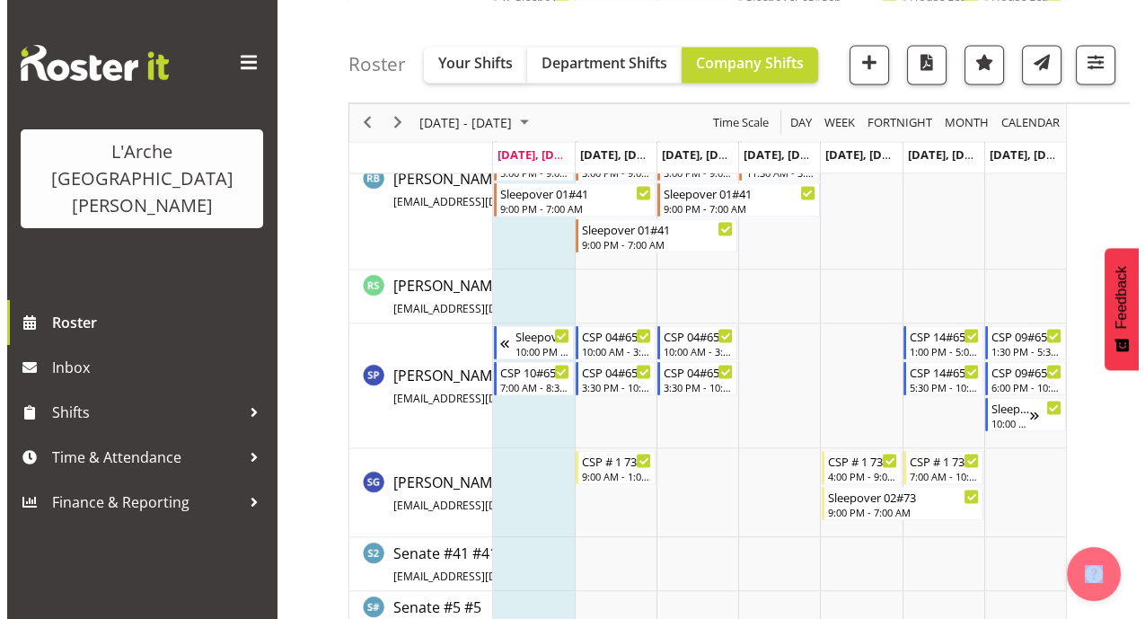
scroll to position [4921, 0]
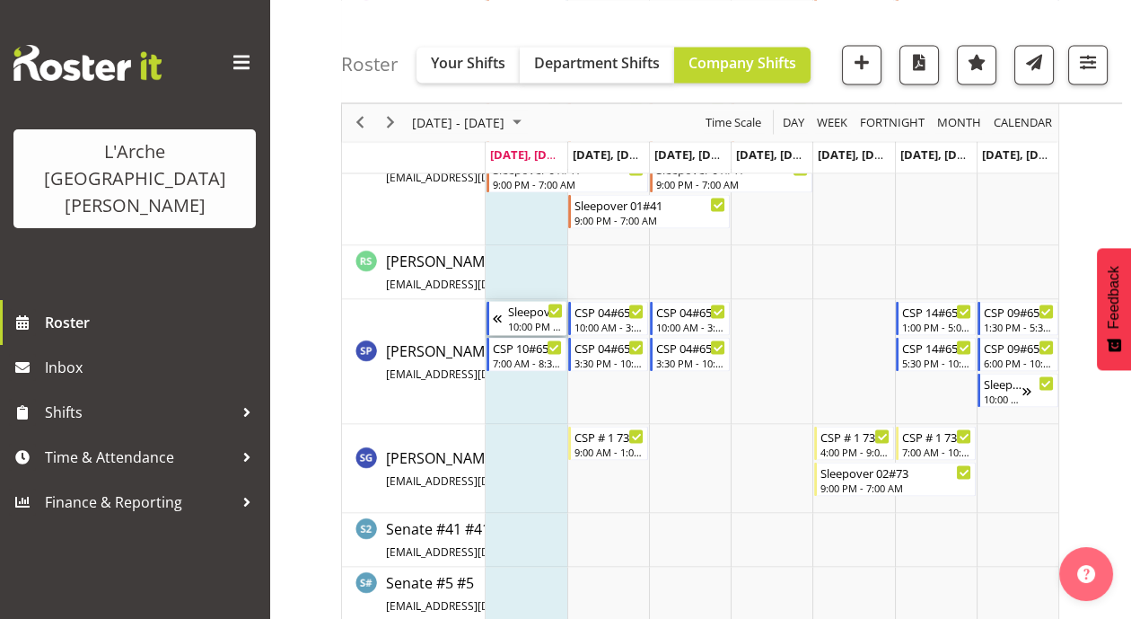
click at [530, 308] on div "Sleepover 03 #65a" at bounding box center [535, 310] width 55 height 18
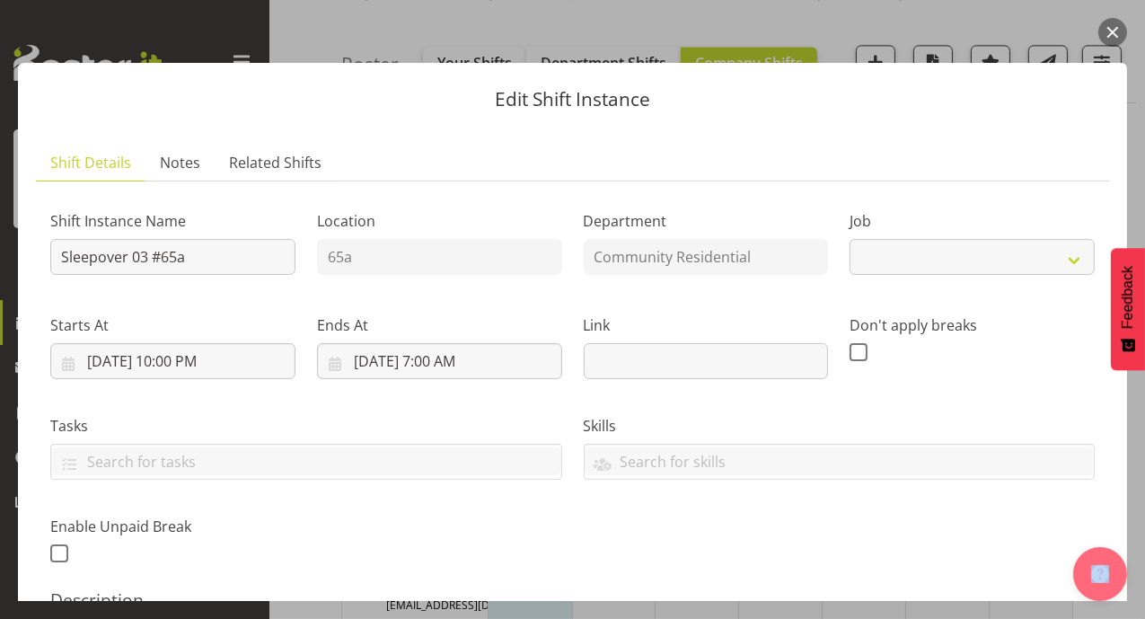
select select "2"
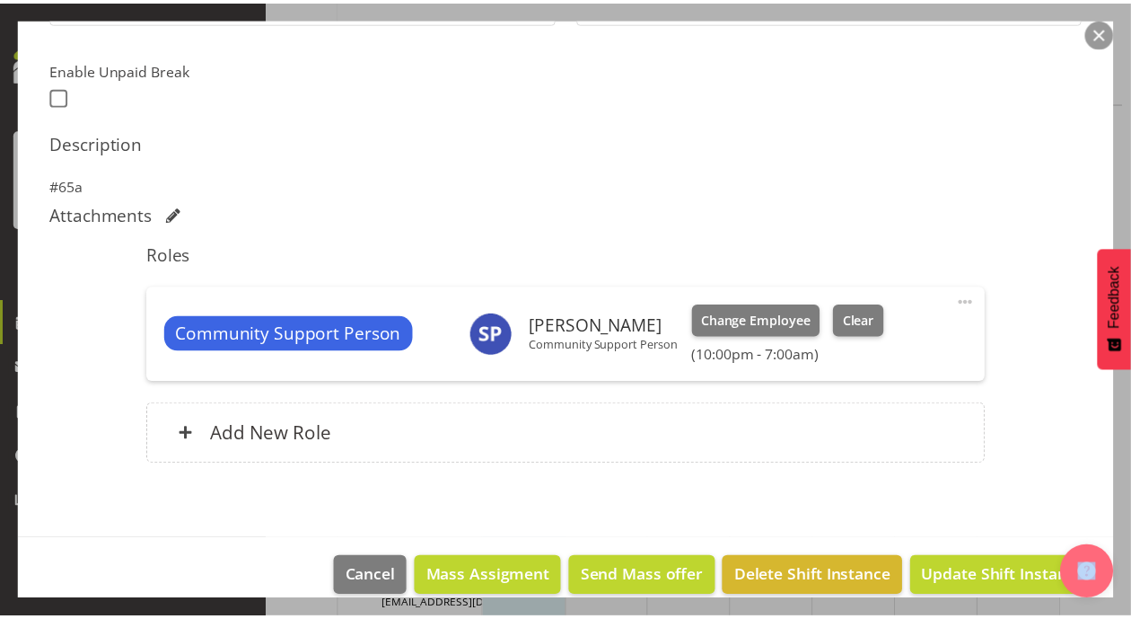
scroll to position [477, 0]
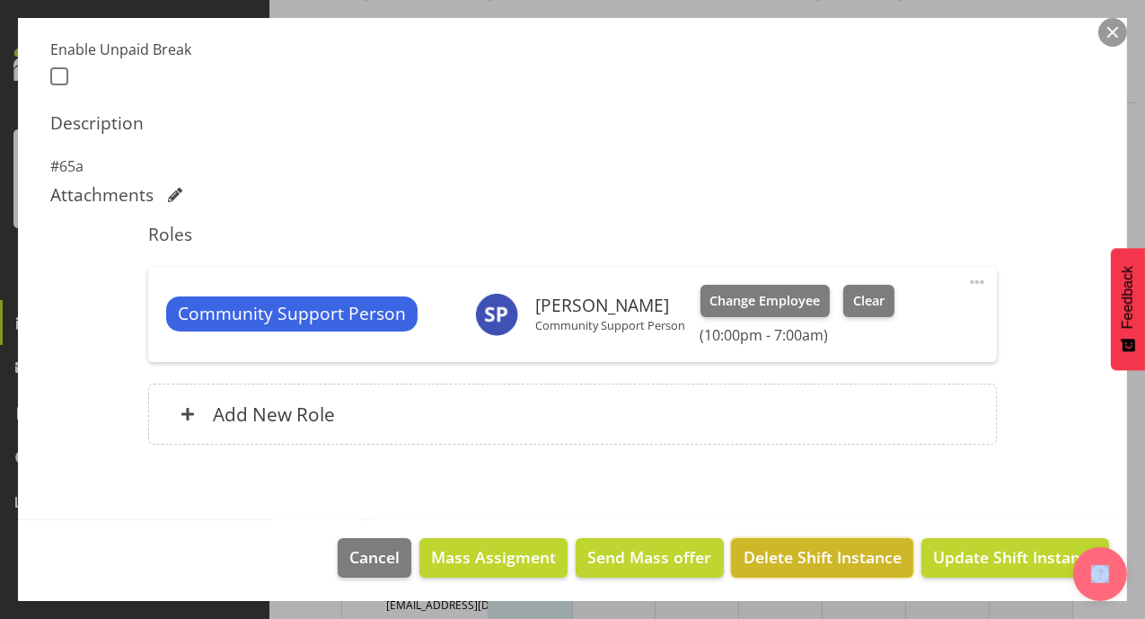
click at [824, 559] on span "Delete Shift Instance" at bounding box center [822, 556] width 158 height 23
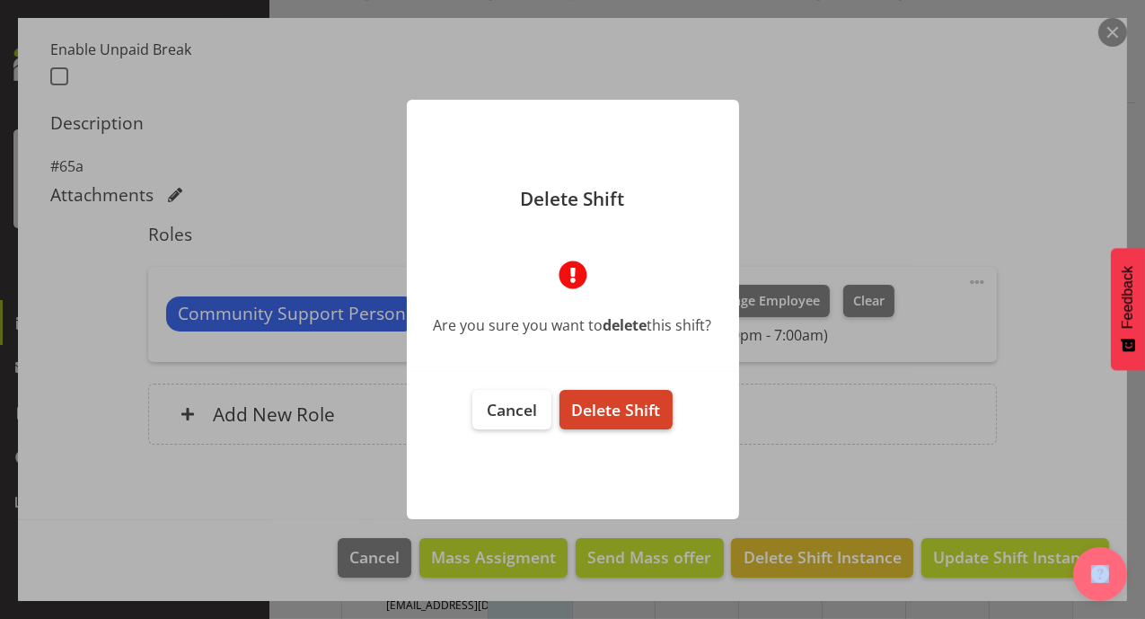
click at [643, 407] on span "Delete Shift" at bounding box center [615, 410] width 89 height 22
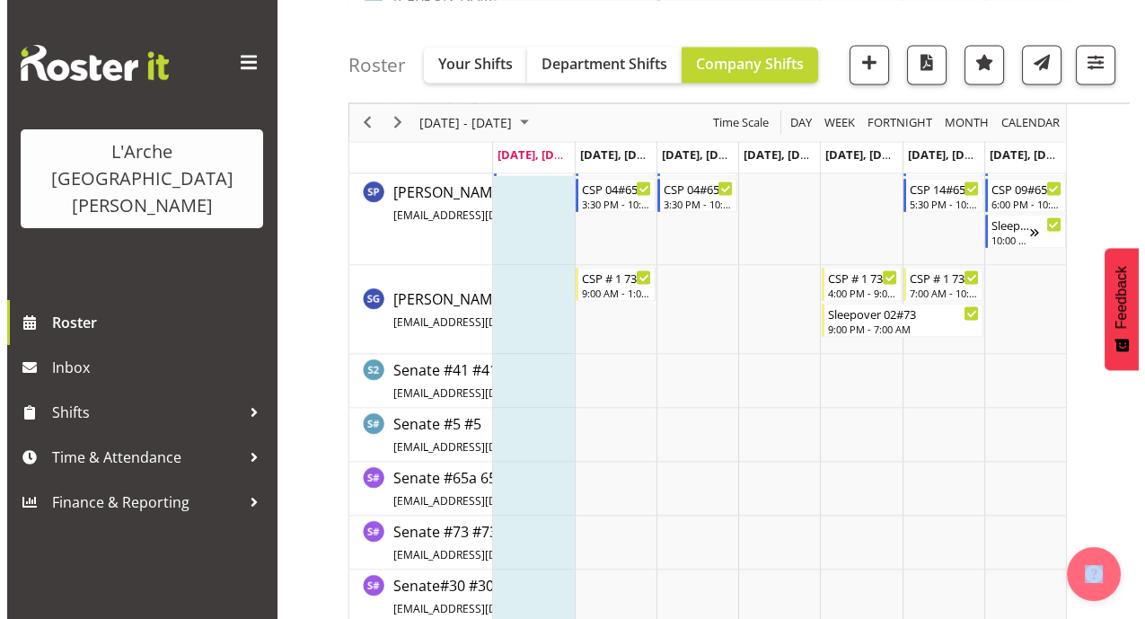
scroll to position [4908, 0]
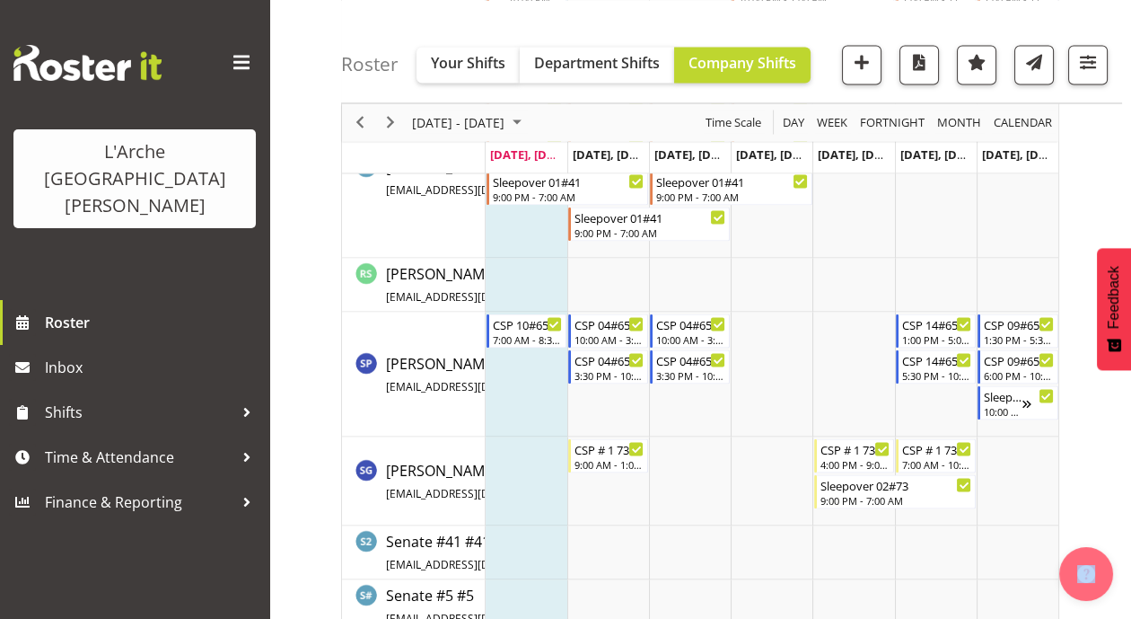
click at [524, 353] on td "Timeline Week of September 29, 2025" at bounding box center [527, 374] width 82 height 125
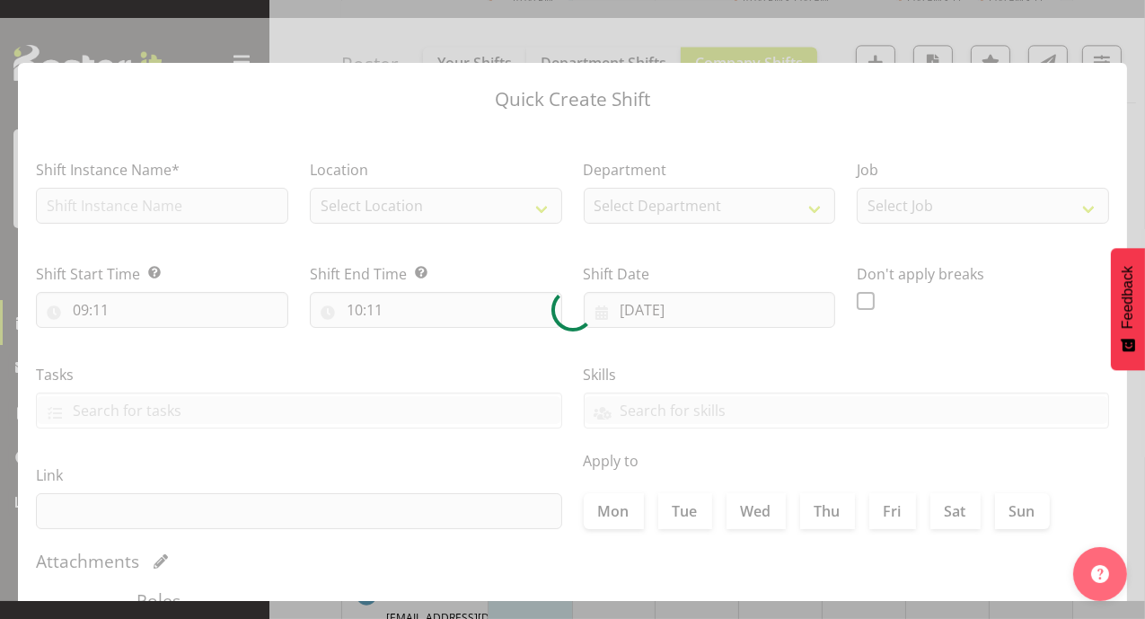
click at [524, 353] on div at bounding box center [572, 309] width 1145 height 583
checkbox input "true"
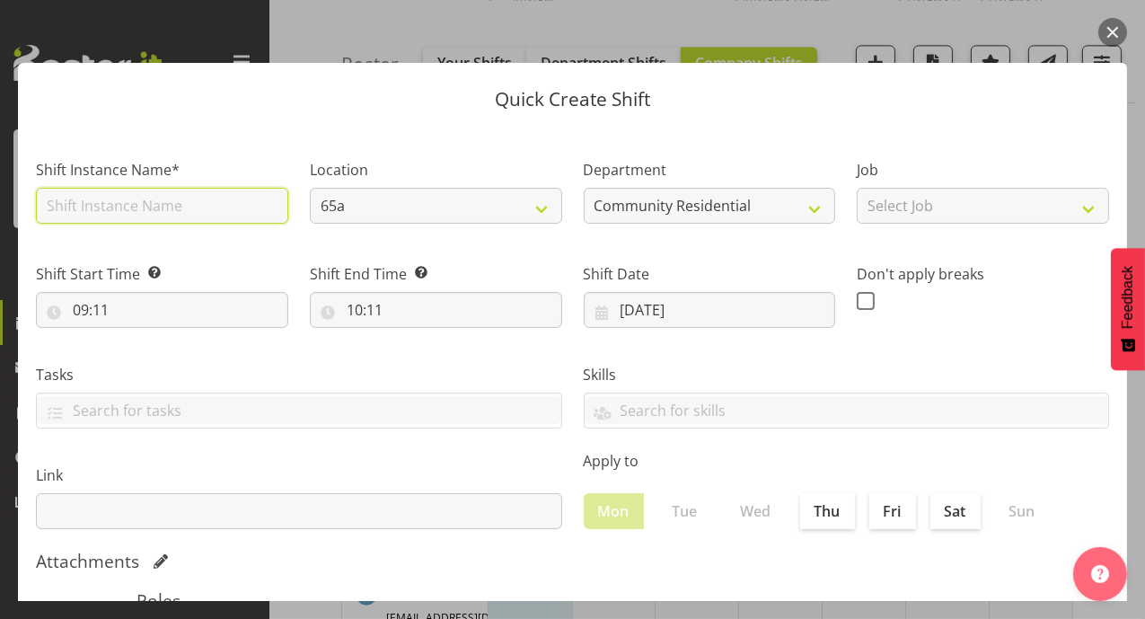
click at [168, 209] on input "text" at bounding box center [162, 206] width 252 height 36
type input "CSP65a"
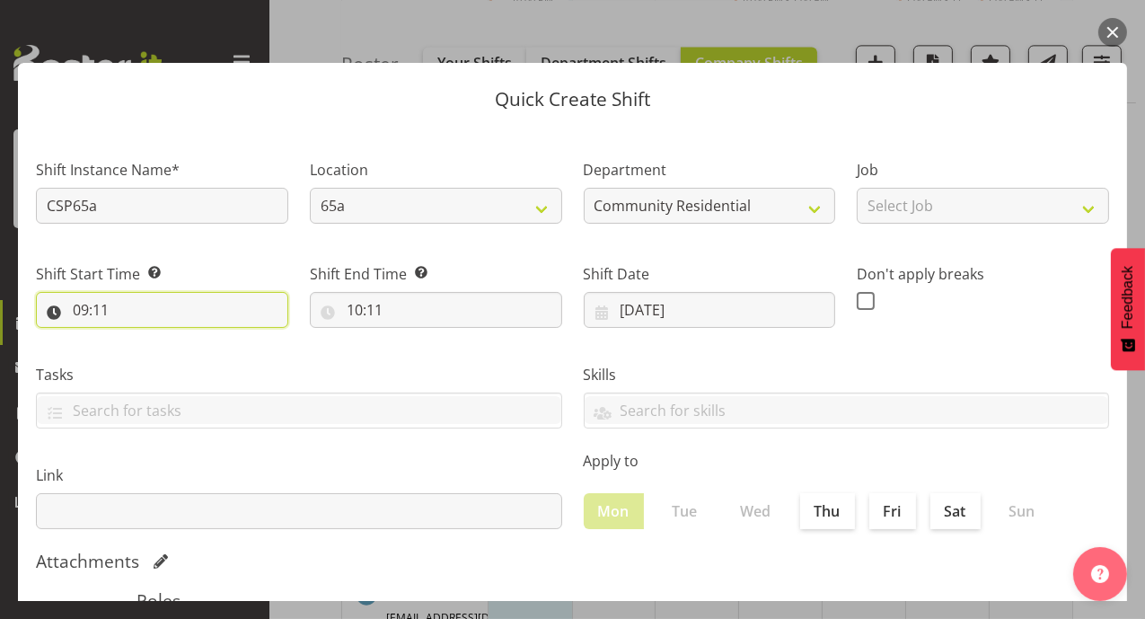
click at [79, 312] on input "09:11" at bounding box center [162, 310] width 252 height 36
click at [159, 361] on select "00 01 02 03 04 05 06 07 08 09 10 11 12 13 14 15 16 17 18 19 20 21 22 23" at bounding box center [158, 356] width 40 height 36
select select "8"
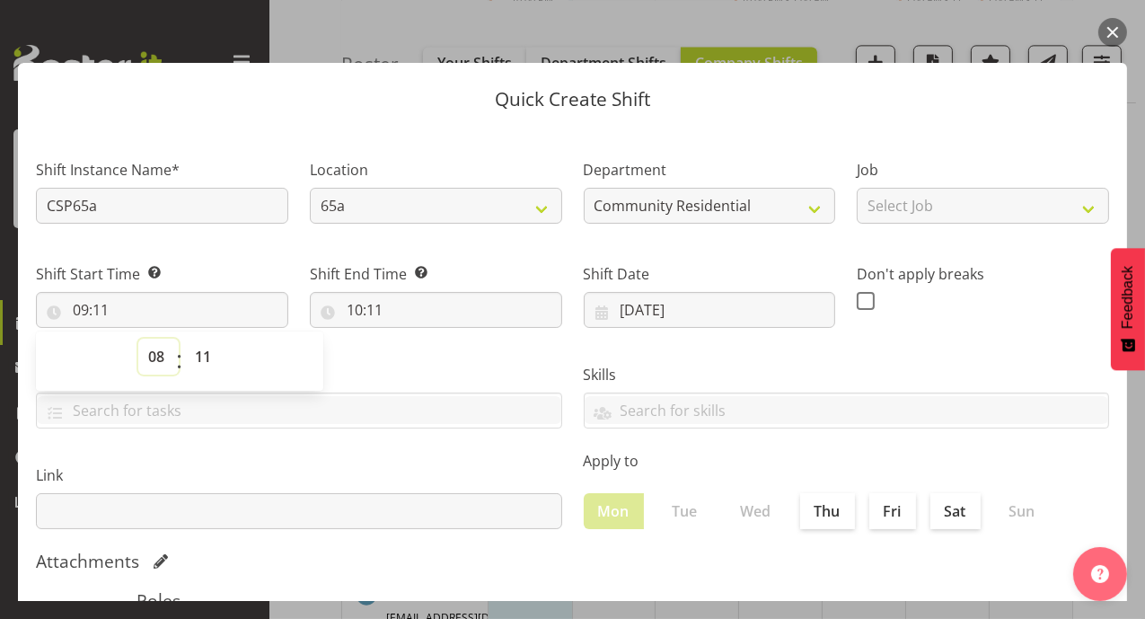
click at [138, 338] on select "00 01 02 03 04 05 06 07 08 09 10 11 12 13 14 15 16 17 18 19 20 21 22 23" at bounding box center [158, 356] width 40 height 36
type input "08:11"
click at [206, 354] on select "00 01 02 03 04 05 06 07 08 09 10 11 12 13 14 15 16 17 18 19 20 21 22 23 24 25 2…" at bounding box center [205, 356] width 40 height 36
select select "30"
click at [185, 338] on select "00 01 02 03 04 05 06 07 08 09 10 11 12 13 14 15 16 17 18 19 20 21 22 23 24 25 2…" at bounding box center [205, 356] width 40 height 36
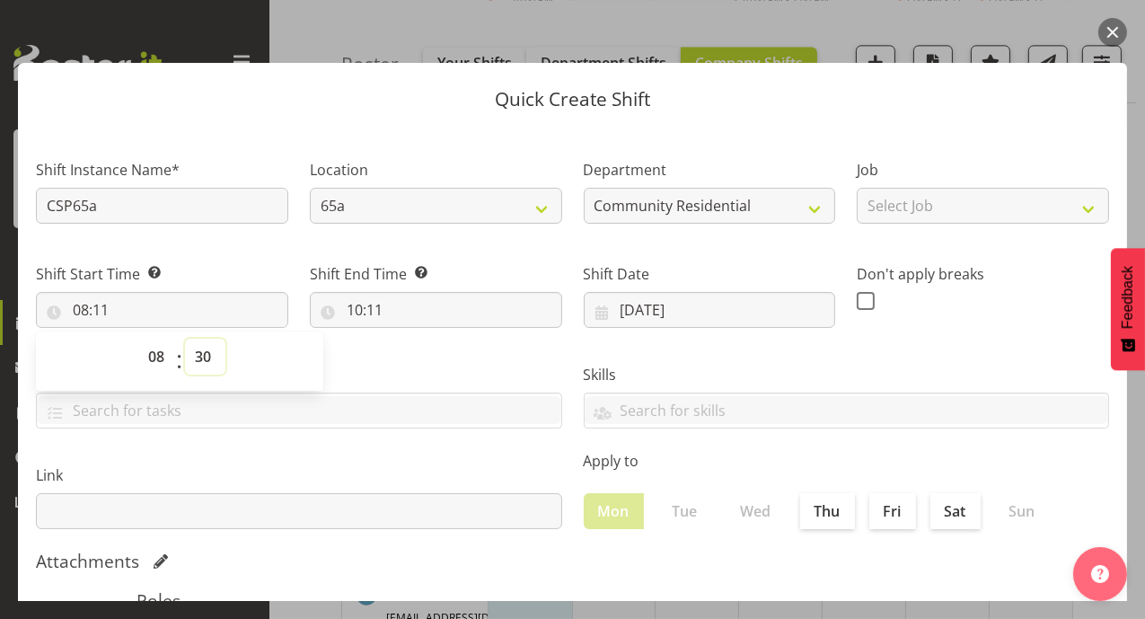
type input "08:30"
click at [353, 307] on input "10:11" at bounding box center [436, 310] width 252 height 36
click at [427, 356] on select "00 01 02 03 04 05 06 07 08 09 10 11 12 13 14 15 16 17 18 19 20 21 22 23" at bounding box center [432, 356] width 40 height 36
select select "17"
click at [412, 338] on select "00 01 02 03 04 05 06 07 08 09 10 11 12 13 14 15 16 17 18 19 20 21 22 23" at bounding box center [432, 356] width 40 height 36
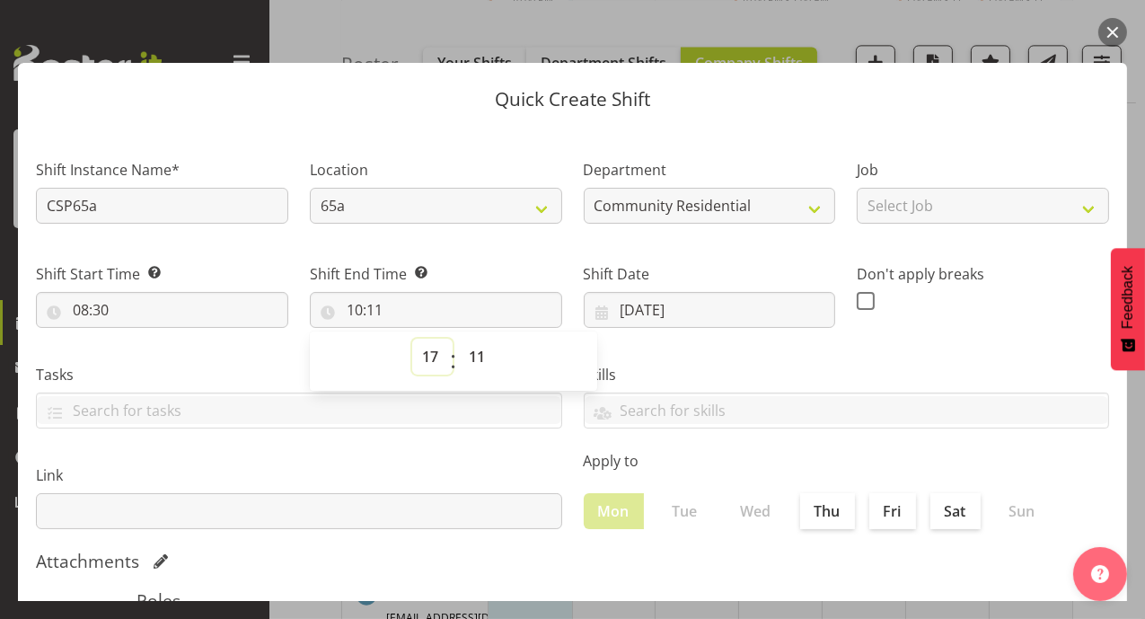
type input "17:11"
click at [477, 355] on select "00 01 02 03 04 05 06 07 08 09 10 11 12 13 14 15 16 17 18 19 20 21 22 23 24 25 2…" at bounding box center [479, 356] width 40 height 36
select select "0"
click at [459, 338] on select "00 01 02 03 04 05 06 07 08 09 10 11 12 13 14 15 16 17 18 19 20 21 22 23 24 25 2…" at bounding box center [479, 356] width 40 height 36
type input "17:00"
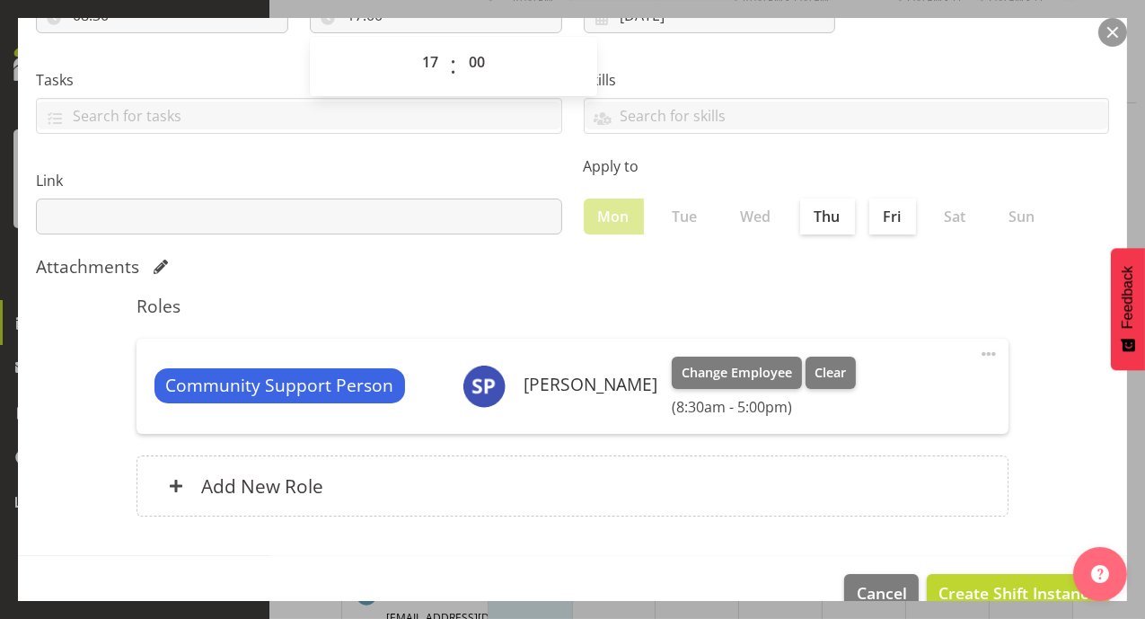
scroll to position [330, 0]
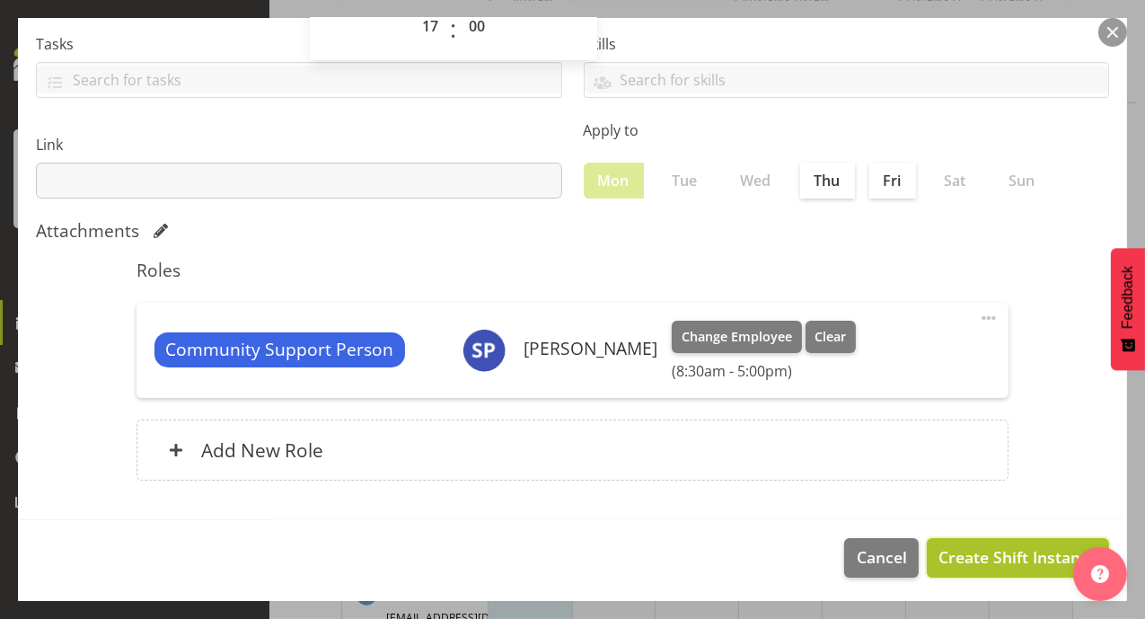
click at [958, 556] on span "Create Shift Instance" at bounding box center [1017, 556] width 159 height 23
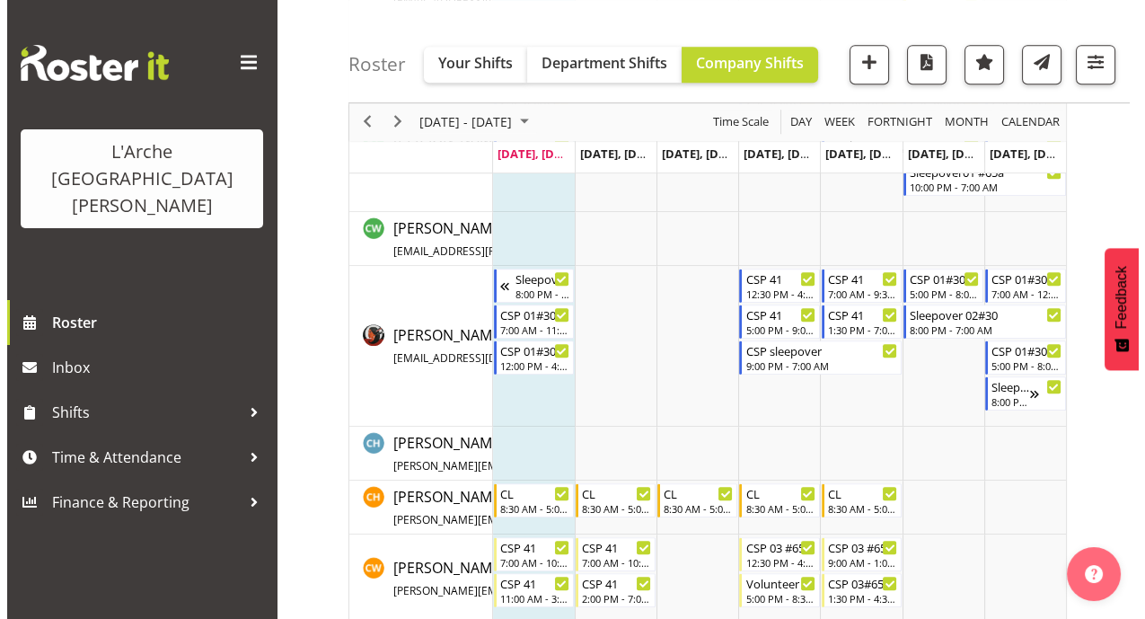
scroll to position [1303, 0]
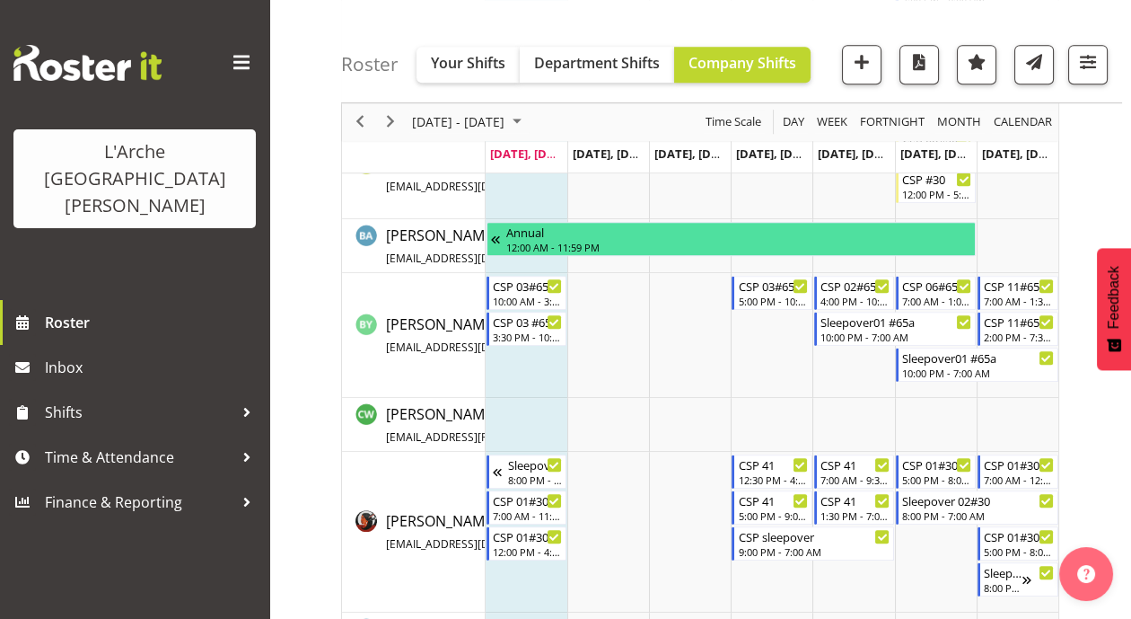
click at [518, 353] on td "Timeline Week of September 29, 2025" at bounding box center [527, 335] width 82 height 125
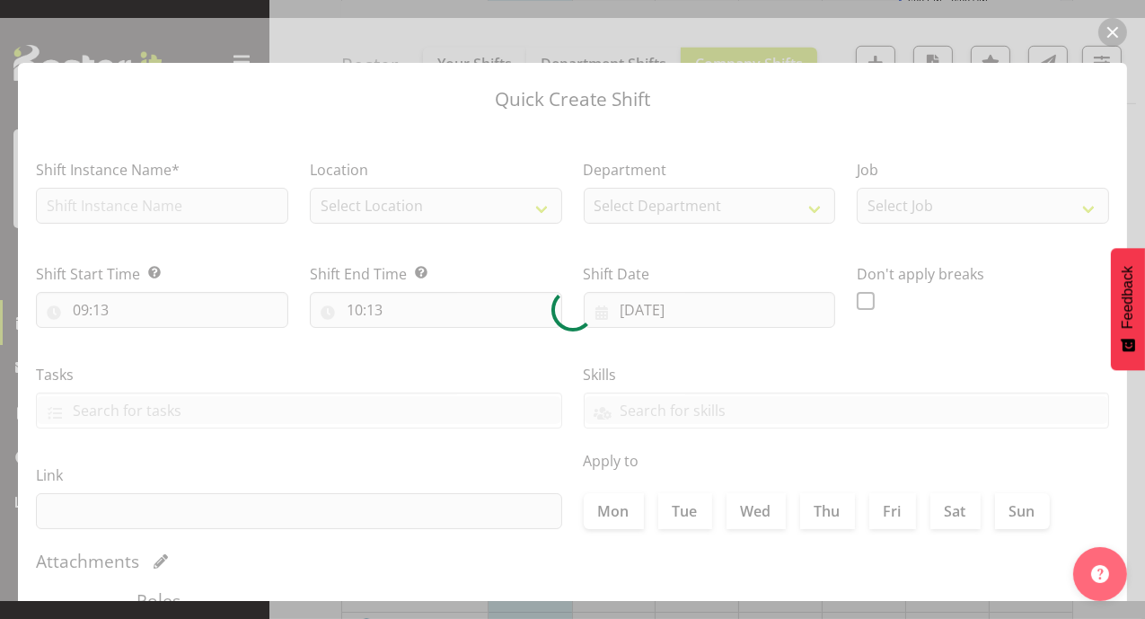
checkbox input "true"
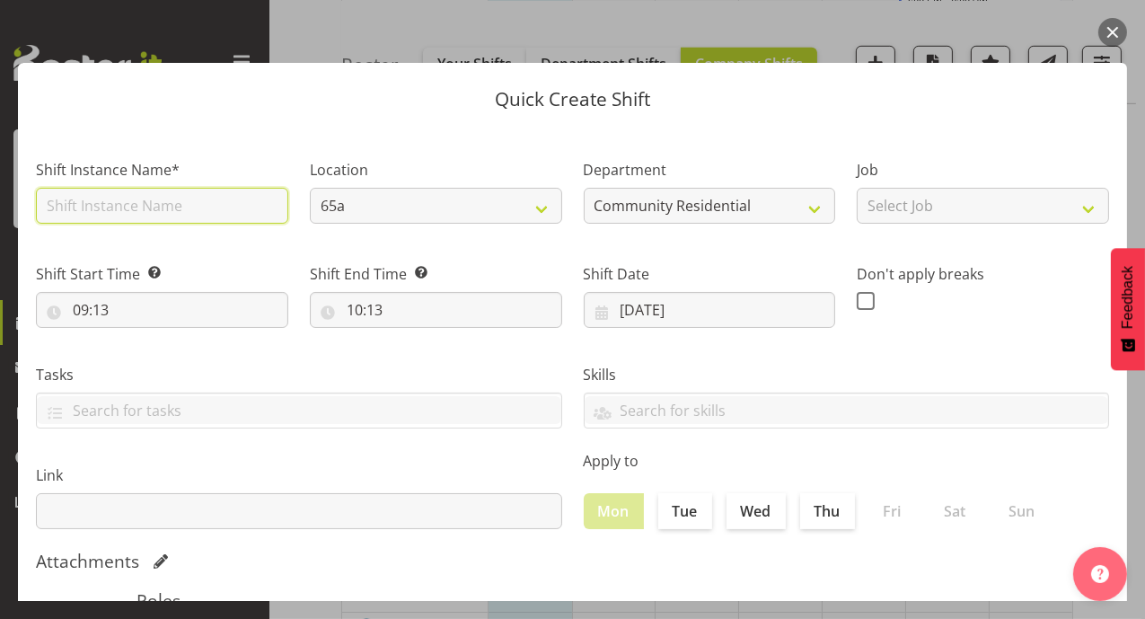
click at [188, 202] on input "text" at bounding box center [162, 206] width 252 height 36
type input "c"
click at [348, 357] on div "Tasks" at bounding box center [299, 388] width 548 height 101
click at [94, 216] on input "CSP65a" at bounding box center [162, 206] width 252 height 36
type input "C"
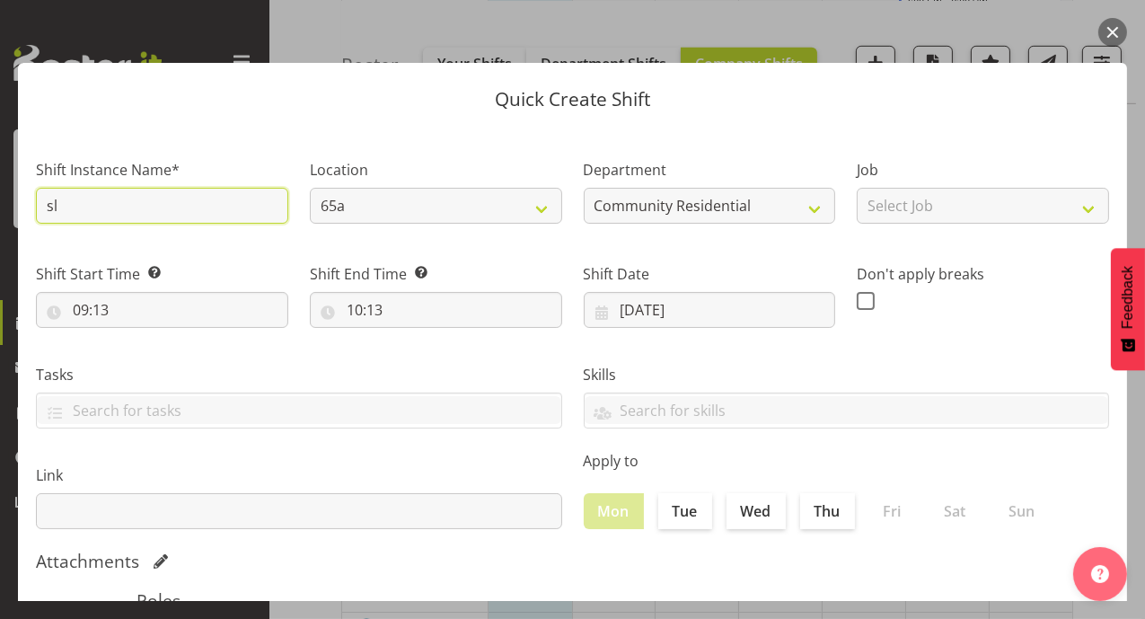
type input "Sleepover 03 #65a"
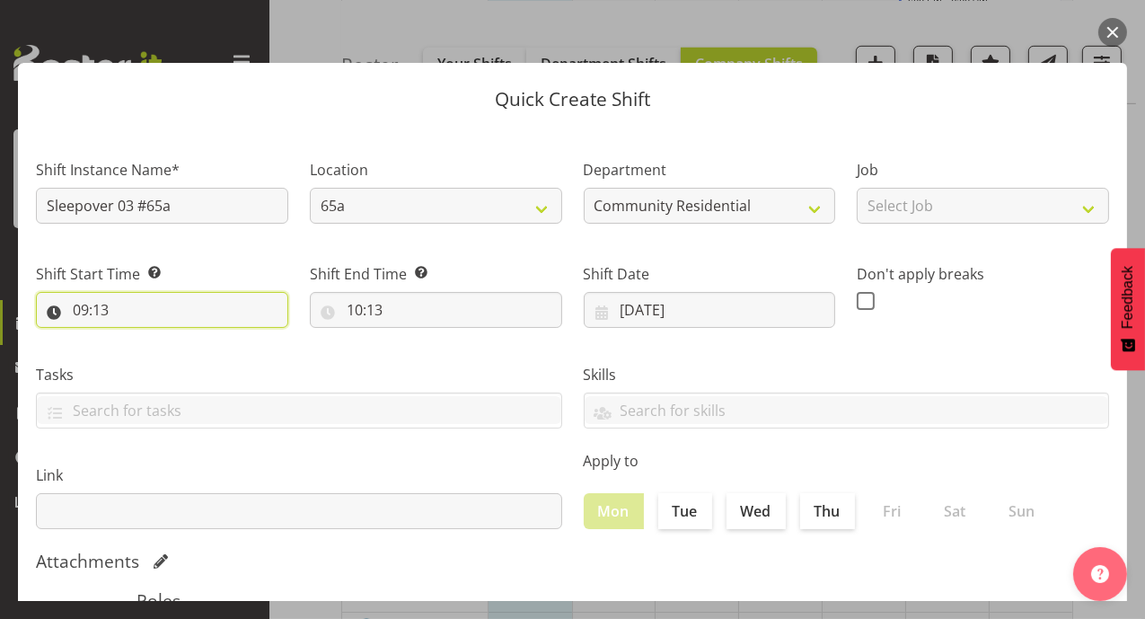
click at [79, 317] on input "09:13" at bounding box center [162, 310] width 252 height 36
click at [155, 364] on select "00 01 02 03 04 05 06 07 08 09 10 11 12 13 14 15 16 17 18 19 20 21 22 23" at bounding box center [158, 356] width 40 height 36
select select "22"
click at [138, 338] on select "00 01 02 03 04 05 06 07 08 09 10 11 12 13 14 15 16 17 18 19 20 21 22 23" at bounding box center [158, 356] width 40 height 36
type input "22:13"
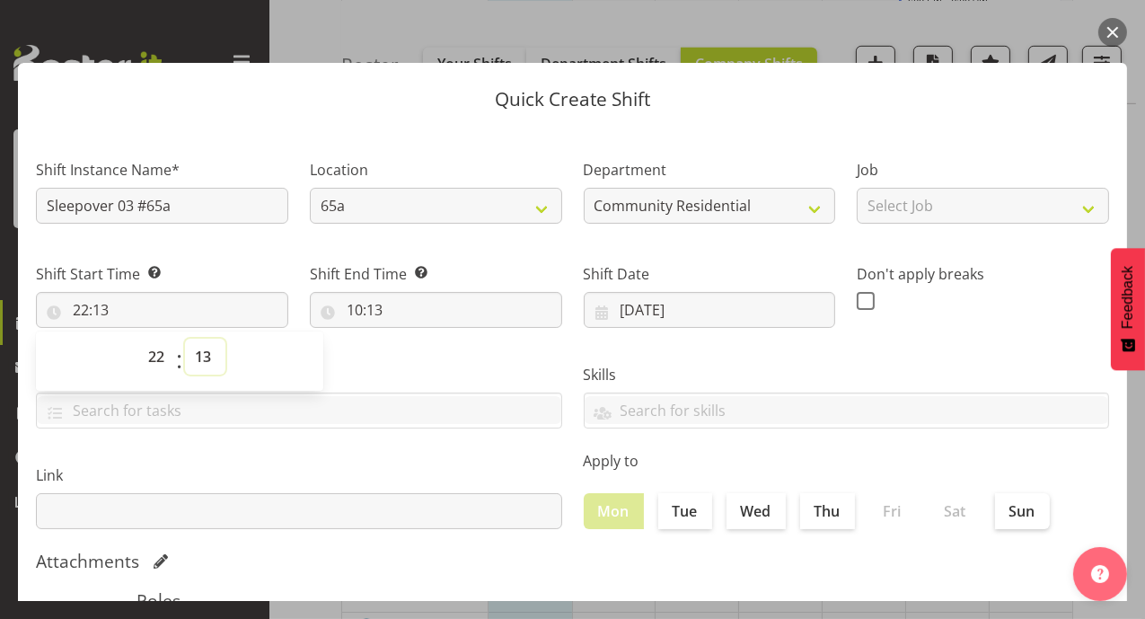
click at [206, 353] on select "00 01 02 03 04 05 06 07 08 09 10 11 12 13 14 15 16 17 18 19 20 21 22 23 24 25 2…" at bounding box center [205, 356] width 40 height 36
select select "0"
click at [185, 338] on select "00 01 02 03 04 05 06 07 08 09 10 11 12 13 14 15 16 17 18 19 20 21 22 23 24 25 2…" at bounding box center [205, 356] width 40 height 36
type input "22:00"
click at [349, 309] on input "10:13" at bounding box center [436, 310] width 252 height 36
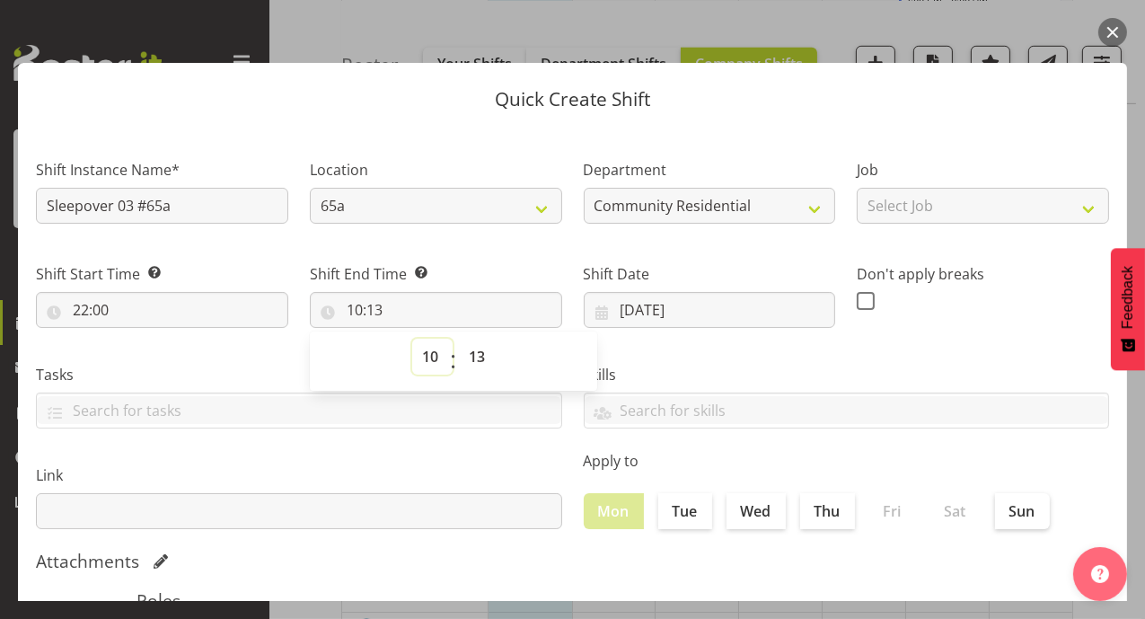
click at [422, 363] on select "00 01 02 03 04 05 06 07 08 09 10 11 12 13 14 15 16 17 18 19 20 21 22 23" at bounding box center [432, 356] width 40 height 36
select select "7"
click at [412, 338] on select "00 01 02 03 04 05 06 07 08 09 10 11 12 13 14 15 16 17 18 19 20 21 22 23" at bounding box center [432, 356] width 40 height 36
type input "07:13"
click at [478, 353] on select "00 01 02 03 04 05 06 07 08 09 10 11 12 13 14 15 16 17 18 19 20 21 22 23 24 25 2…" at bounding box center [479, 356] width 40 height 36
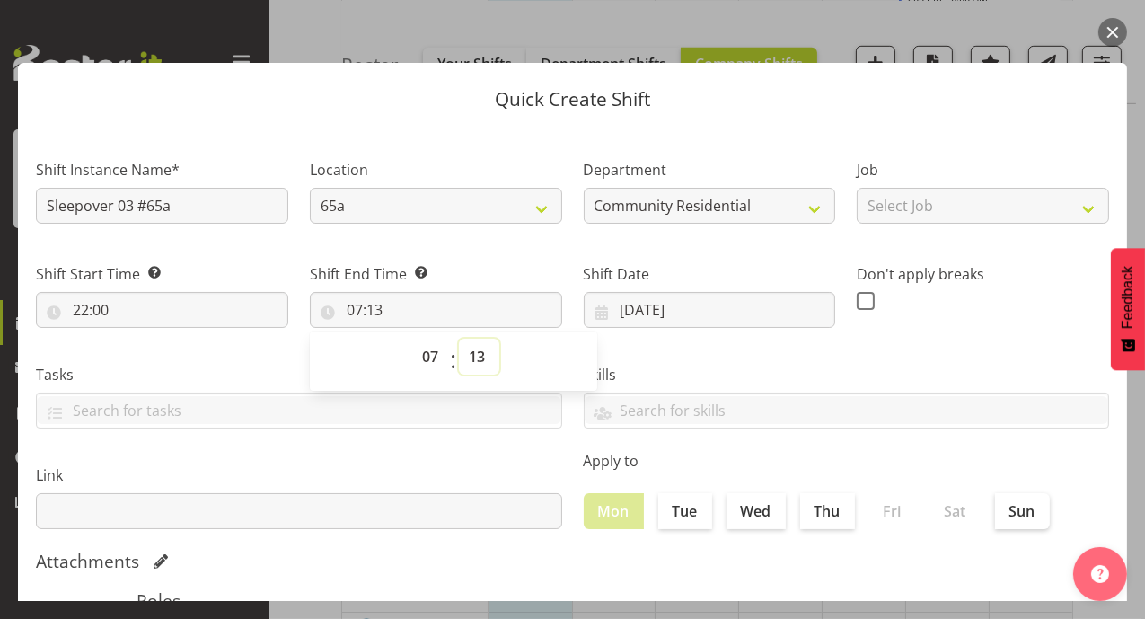
select select "0"
click at [459, 338] on select "00 01 02 03 04 05 06 07 08 09 10 11 12 13 14 15 16 17 18 19 20 21 22 23 24 25 2…" at bounding box center [479, 356] width 40 height 36
type input "07:00"
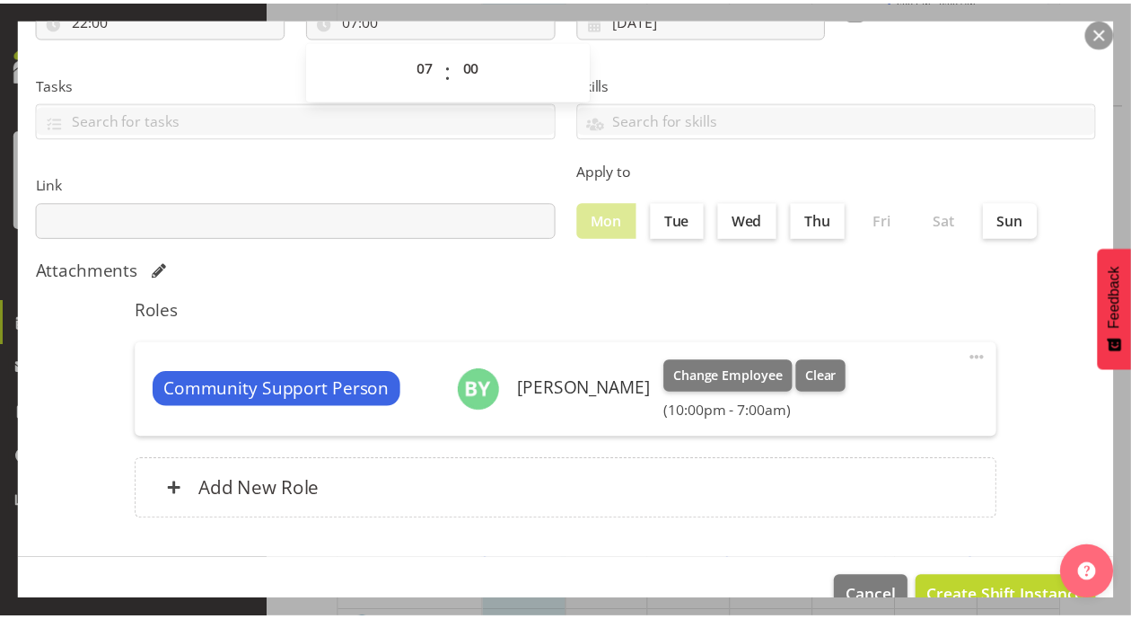
scroll to position [330, 0]
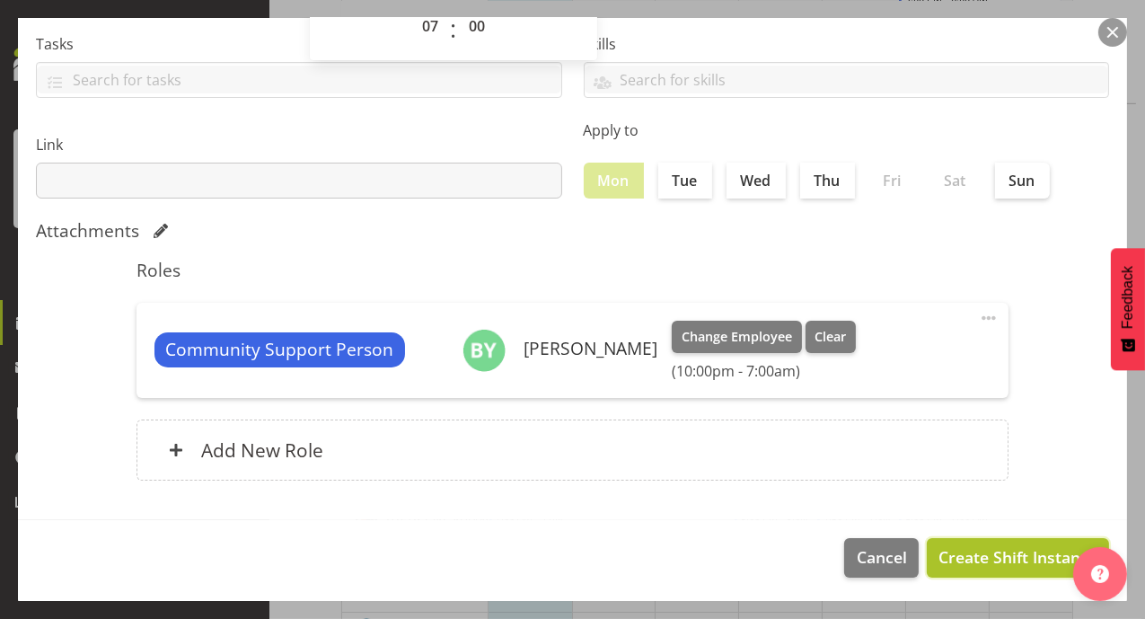
click at [1004, 554] on span "Create Shift Instance" at bounding box center [1017, 556] width 159 height 23
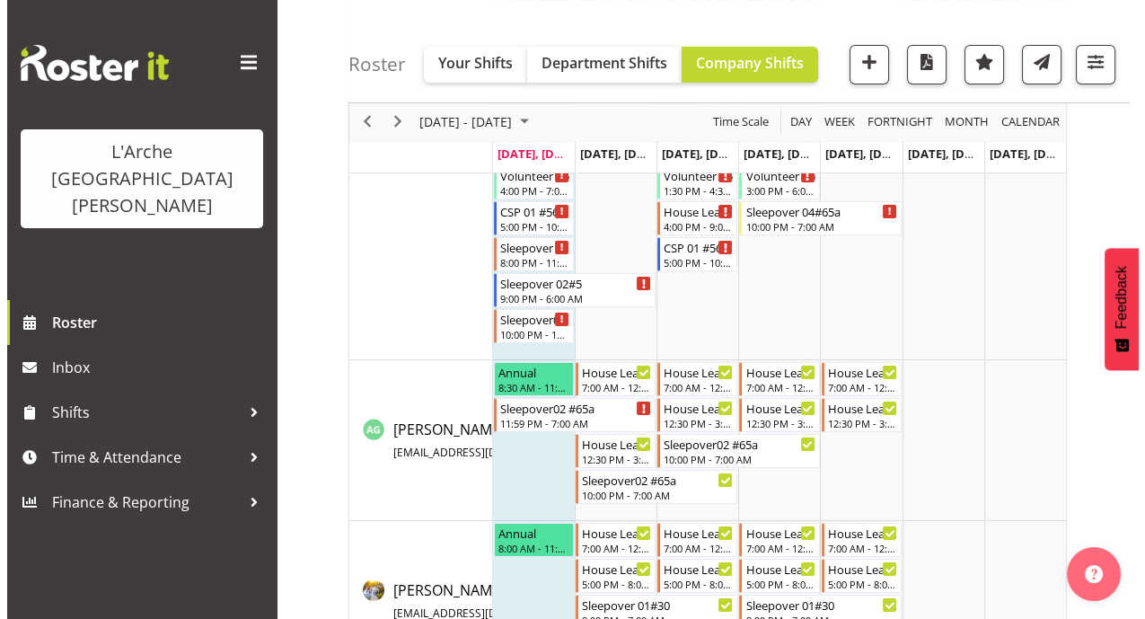
scroll to position [584, 0]
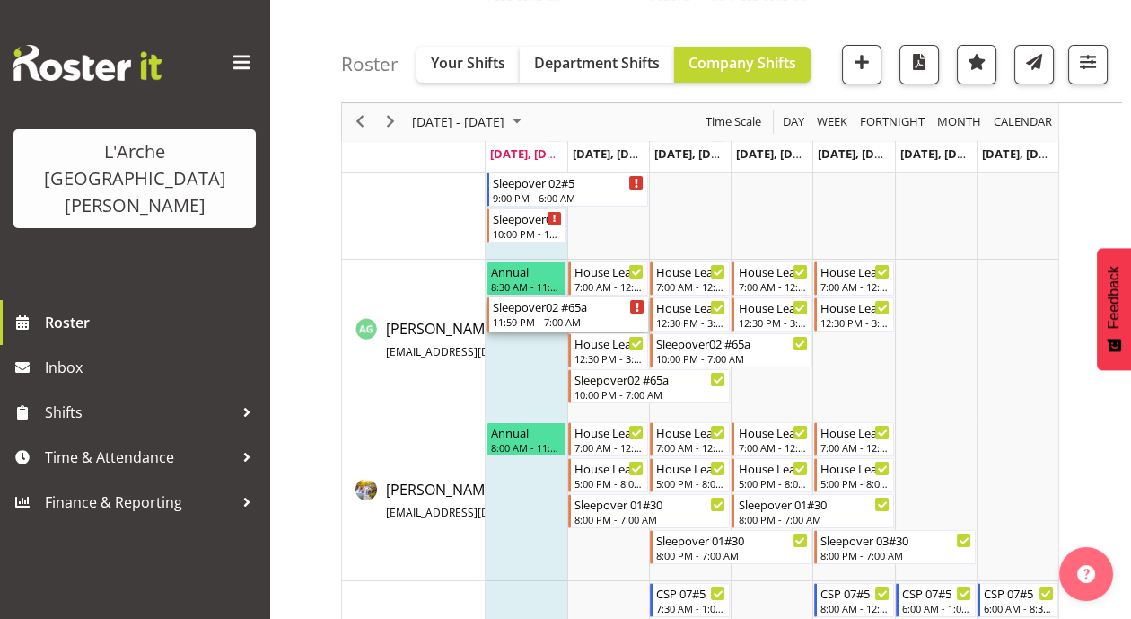
click at [585, 311] on div "Sleepover02 #65a" at bounding box center [569, 306] width 153 height 18
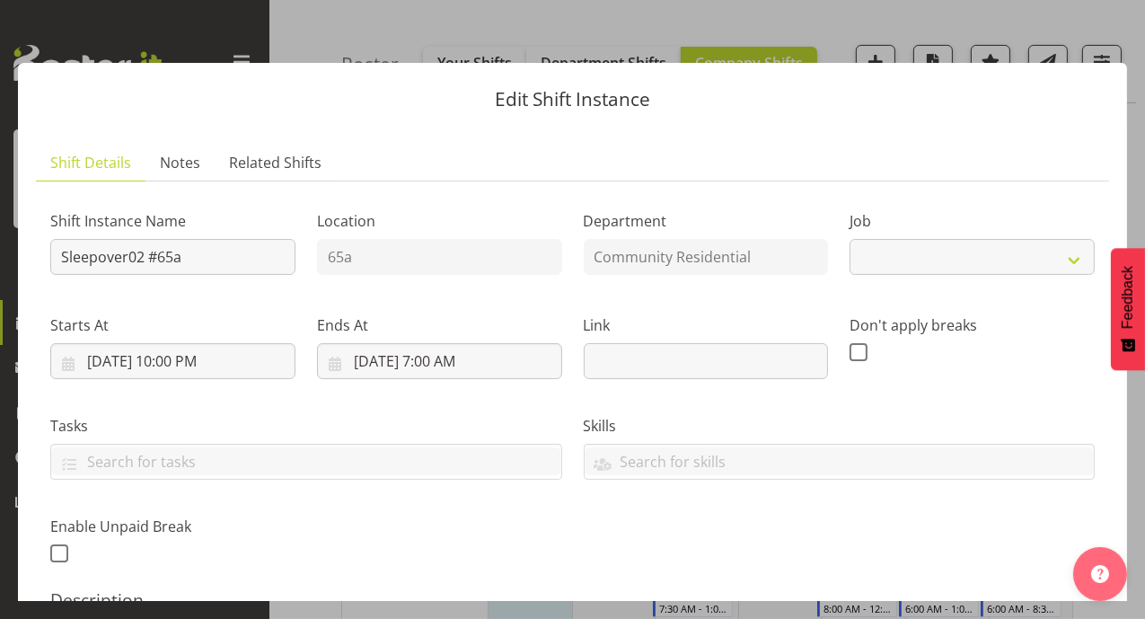
select select "1"
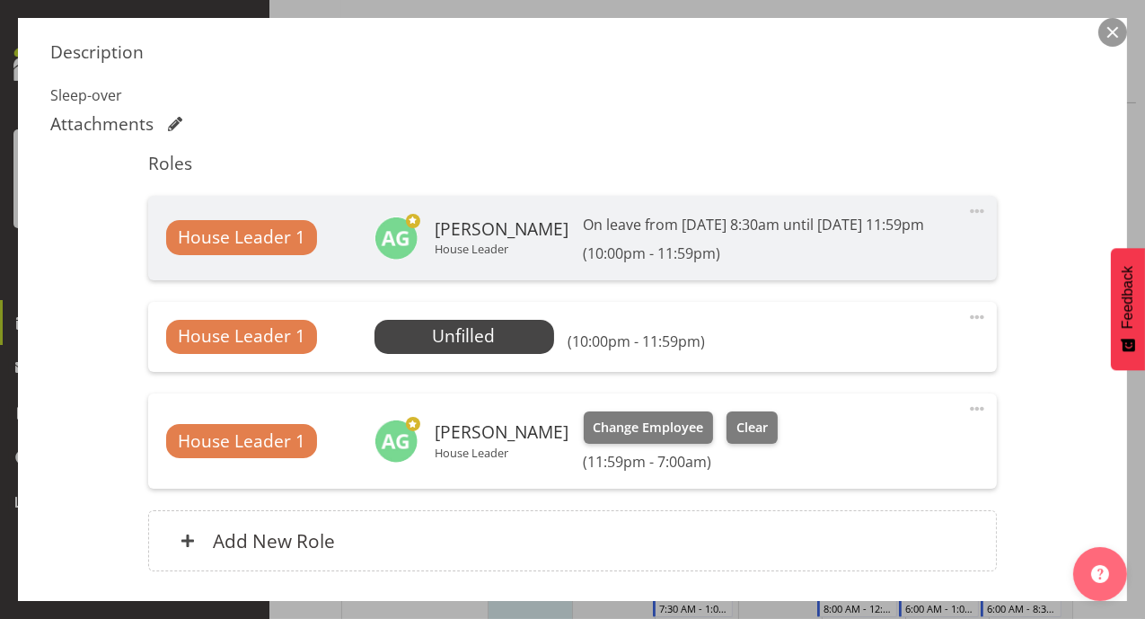
scroll to position [558, 0]
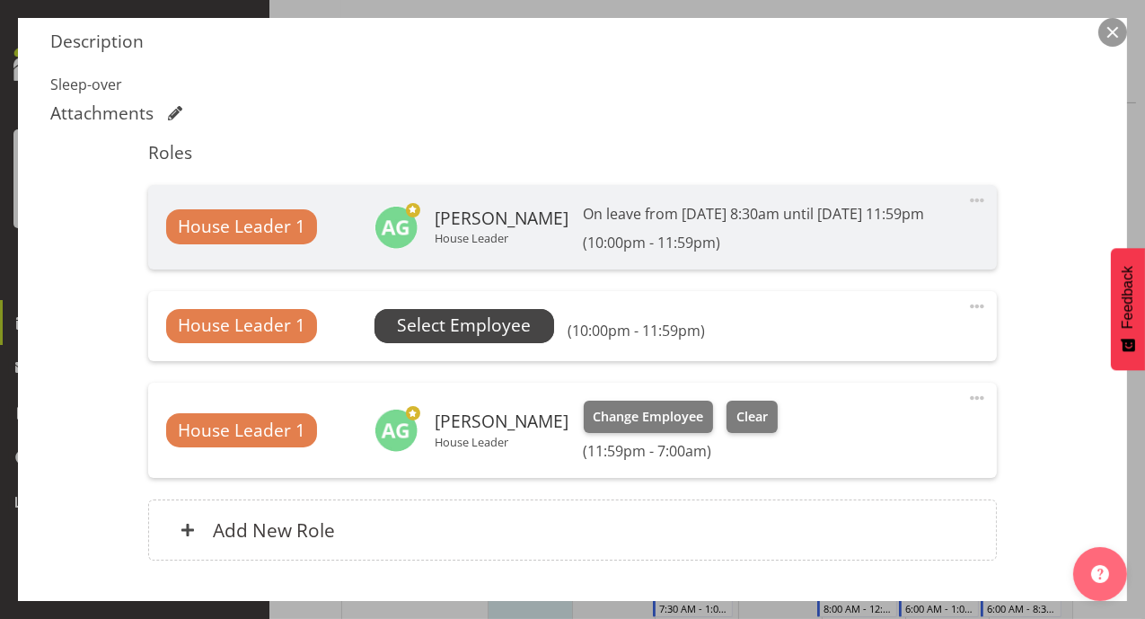
click at [516, 338] on span "Select Employee" at bounding box center [464, 325] width 134 height 26
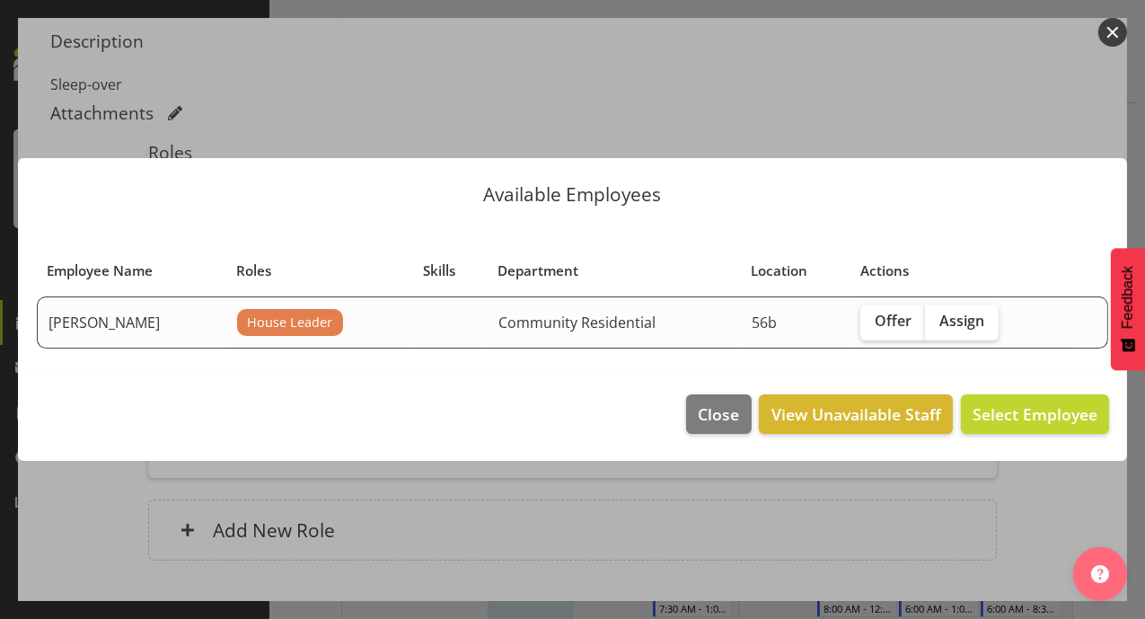
click at [1114, 30] on button "button" at bounding box center [1112, 32] width 29 height 29
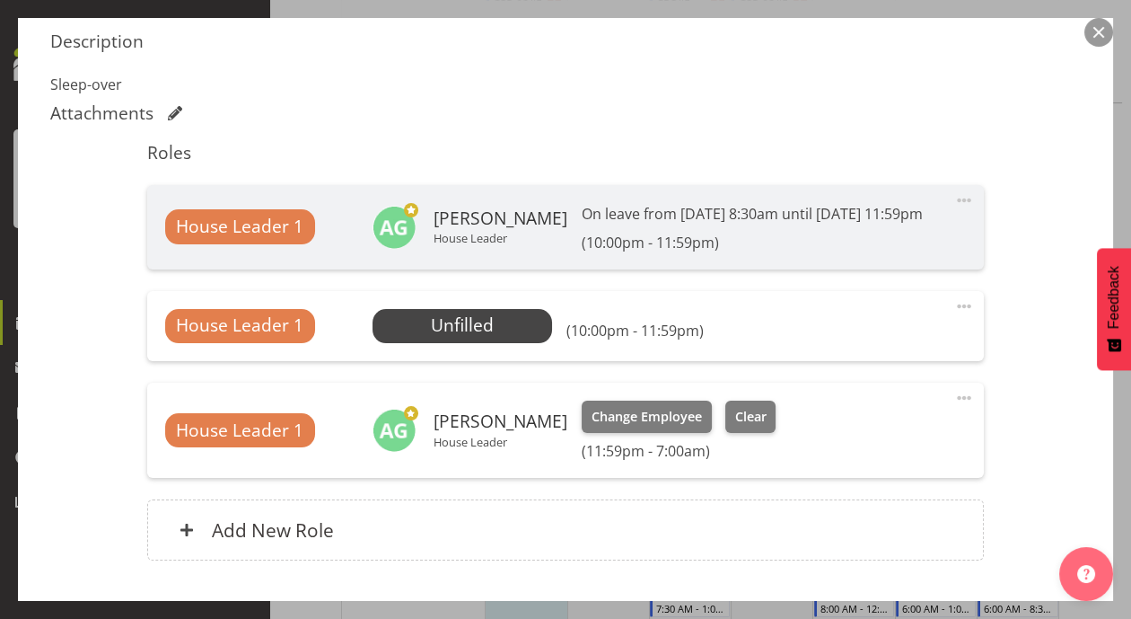
click at [955, 317] on span at bounding box center [964, 306] width 22 height 22
click at [1039, 319] on div "Shift Instance Name Sleepover02 #65a Location 65a Department Community Resident…" at bounding box center [565, 109] width 1031 height 944
click at [1093, 24] on button "button" at bounding box center [1099, 32] width 29 height 29
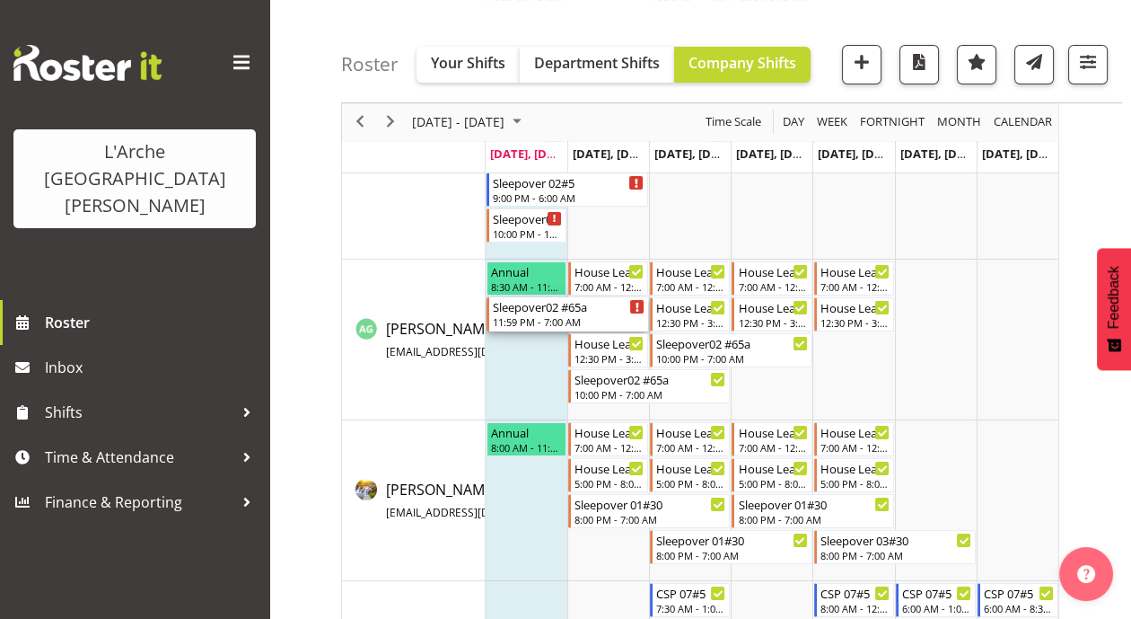
click at [544, 319] on div "11:59 PM - 7:00 AM" at bounding box center [569, 321] width 153 height 14
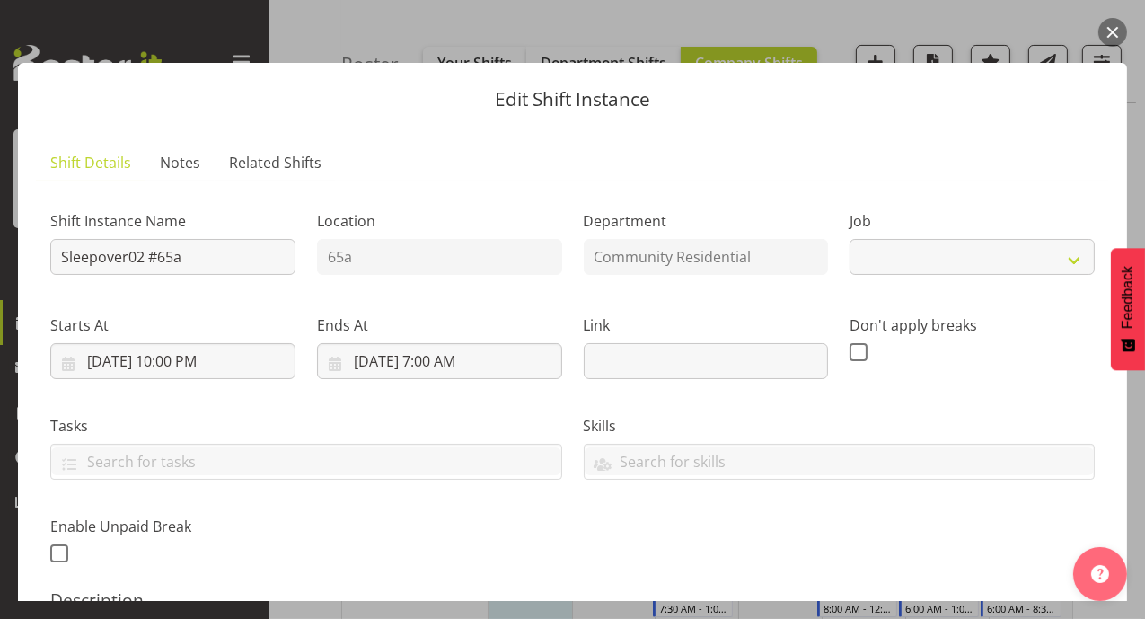
select select "1"
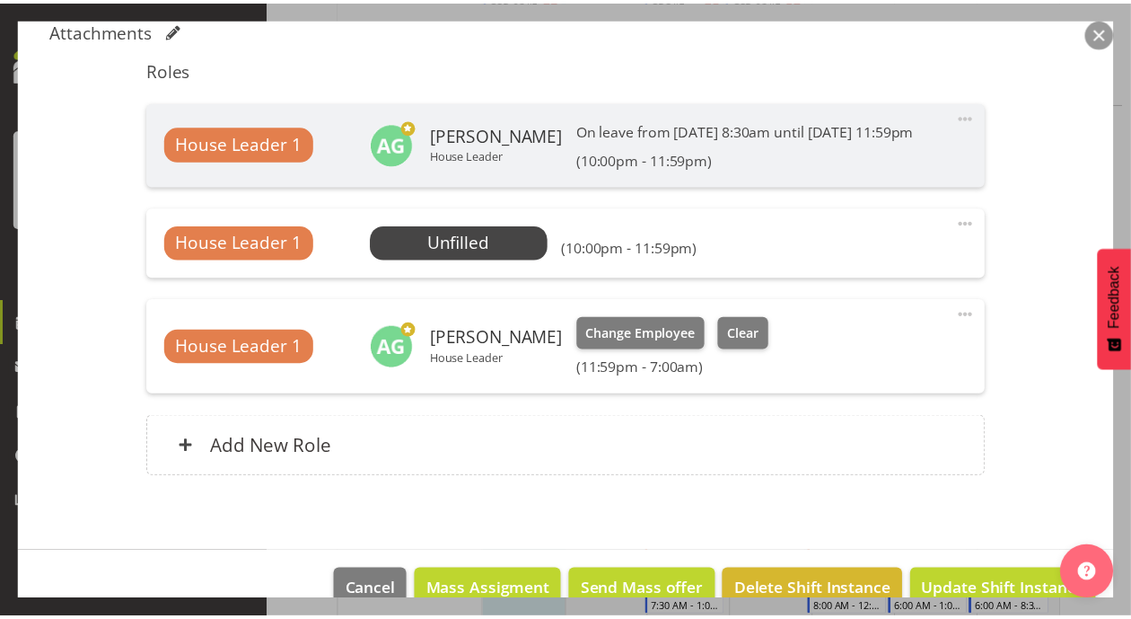
scroll to position [696, 0]
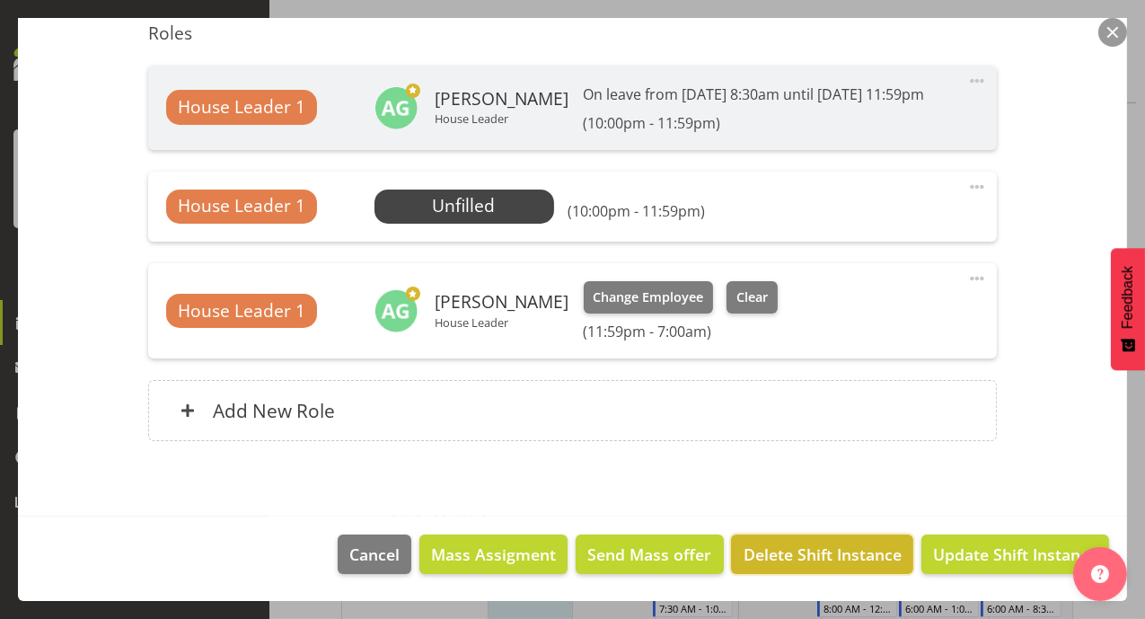
click at [779, 549] on span "Delete Shift Instance" at bounding box center [822, 553] width 158 height 23
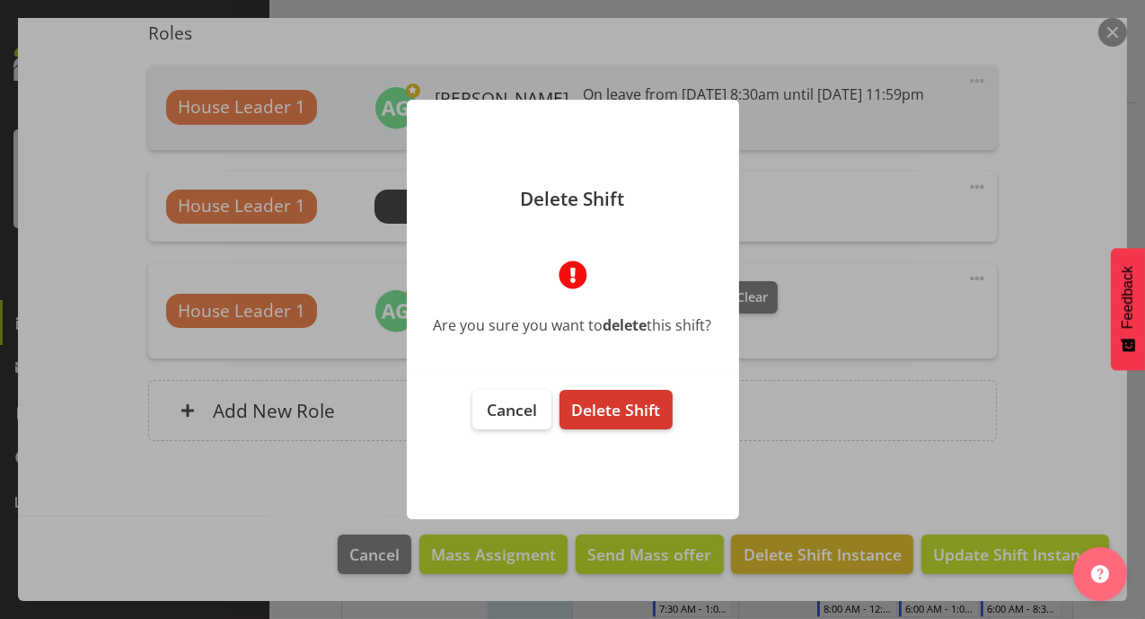
click at [672, 416] on footer "Cancel Delete Shift" at bounding box center [573, 445] width 332 height 147
click at [638, 410] on span "Delete Shift" at bounding box center [615, 410] width 89 height 22
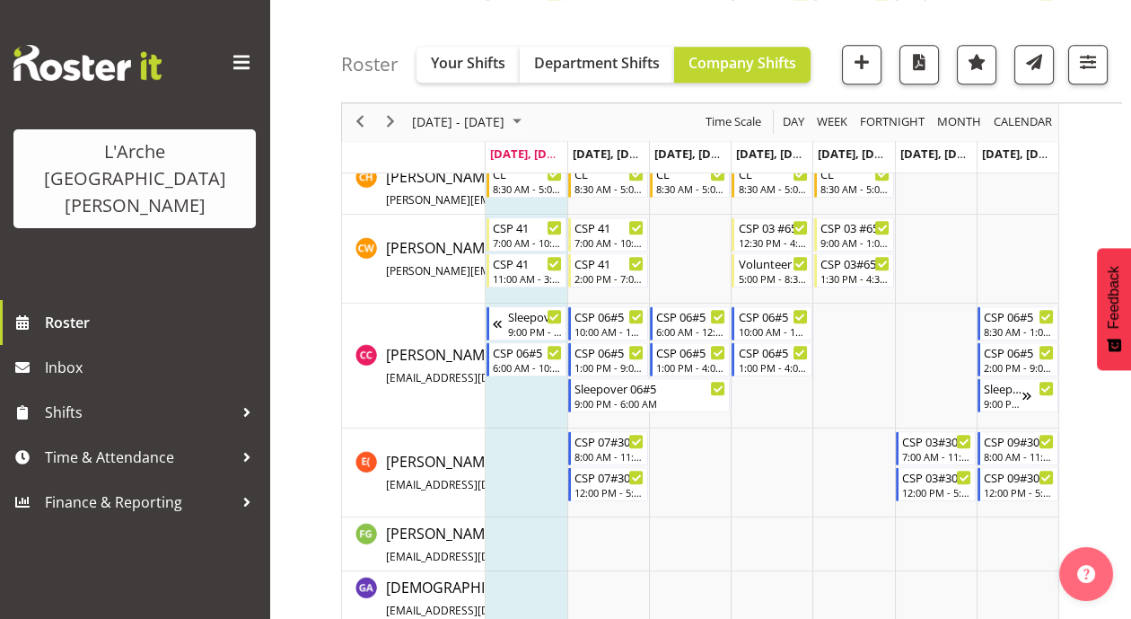
scroll to position [1956, 0]
